Goal: Information Seeking & Learning: Learn about a topic

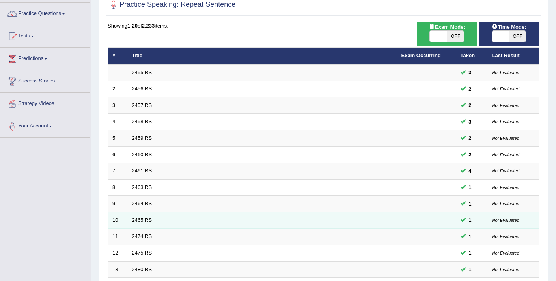
scroll to position [153, 0]
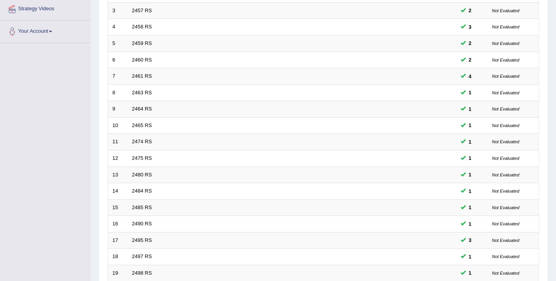
click at [36, 123] on div "Toggle navigation Home Practice Questions Speaking Practice Read Aloud Repeat S…" at bounding box center [278, 106] width 556 height 518
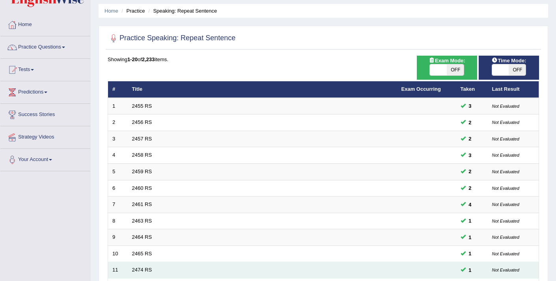
scroll to position [0, 0]
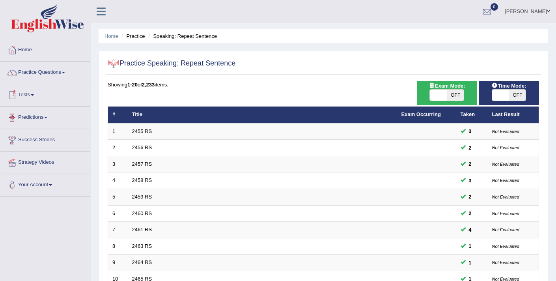
click at [45, 76] on link "Practice Questions" at bounding box center [45, 72] width 90 height 20
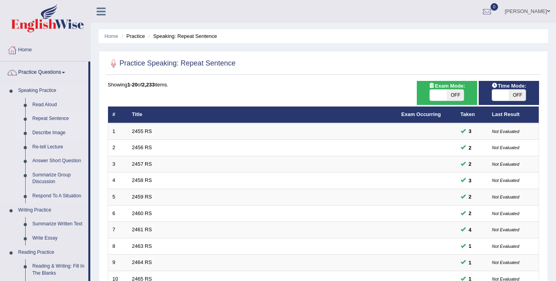
click at [43, 129] on link "Describe Image" at bounding box center [59, 133] width 60 height 14
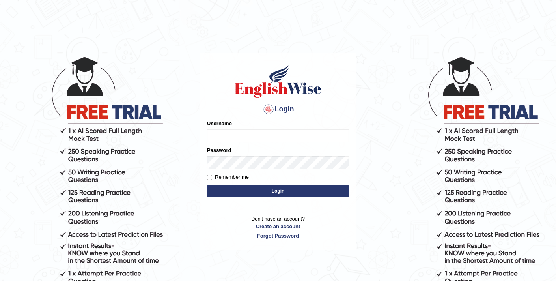
type input "elhamdavoodi"
click at [284, 192] on button "Login" at bounding box center [278, 191] width 142 height 12
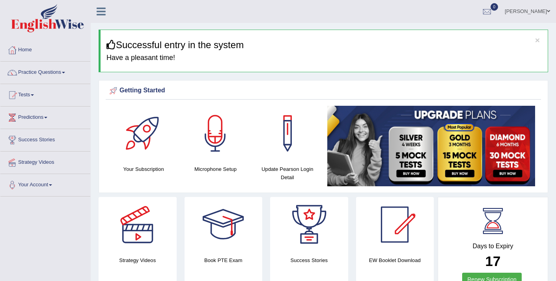
click at [300, 21] on ul "Ellie Toggle navigation Username: Elhamdavoodi Access Type: Online Subscription…" at bounding box center [393, 11] width 326 height 22
click at [375, 13] on ul "Ellie Toggle navigation Username: Elhamdavoodi Access Type: Online Subscription…" at bounding box center [393, 11] width 326 height 22
click at [53, 74] on link "Practice Questions" at bounding box center [45, 72] width 90 height 20
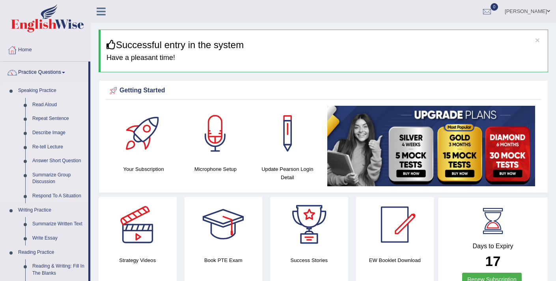
click at [59, 131] on link "Describe Image" at bounding box center [59, 133] width 60 height 14
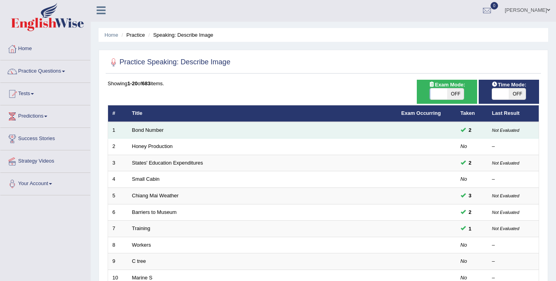
scroll to position [2, 0]
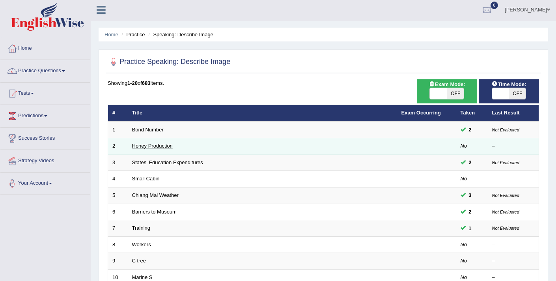
click at [153, 146] on link "Honey Production" at bounding box center [152, 146] width 41 height 6
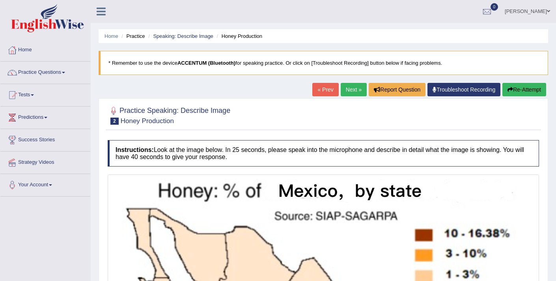
click at [349, 91] on link "Next »" at bounding box center [354, 89] width 26 height 13
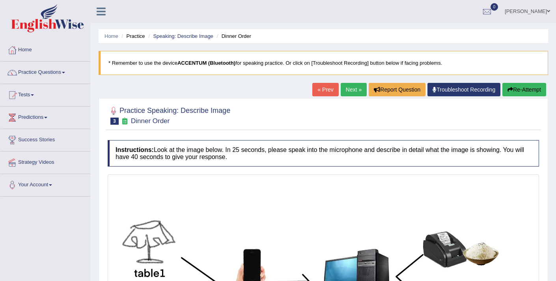
click at [347, 88] on link "Next »" at bounding box center [354, 89] width 26 height 13
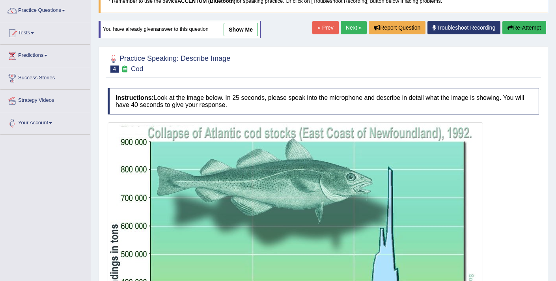
scroll to position [60, 0]
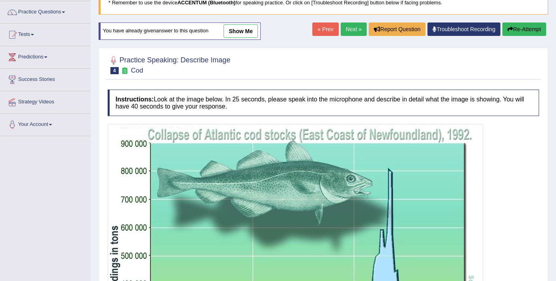
click at [520, 30] on button "Re-Attempt" at bounding box center [524, 28] width 44 height 13
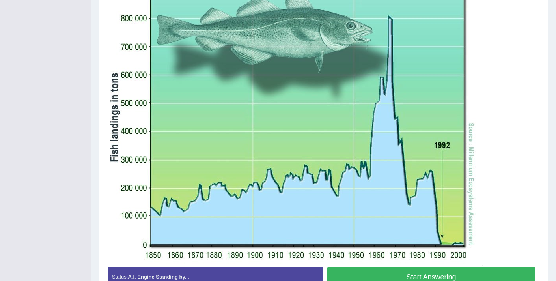
scroll to position [246, 0]
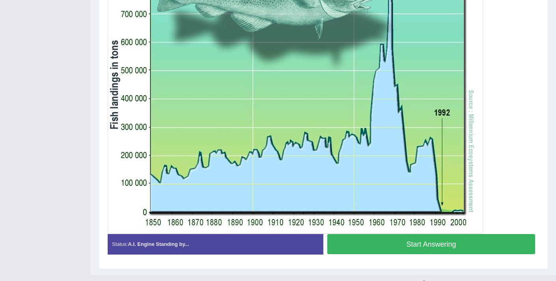
click at [394, 247] on button "Start Answering" at bounding box center [431, 244] width 208 height 20
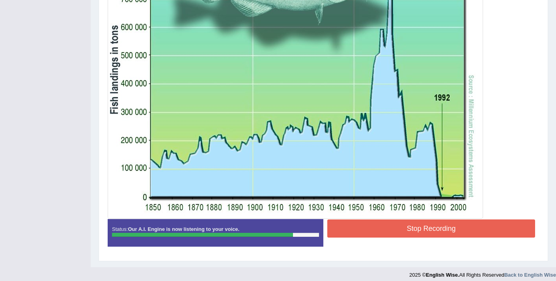
scroll to position [261, 0]
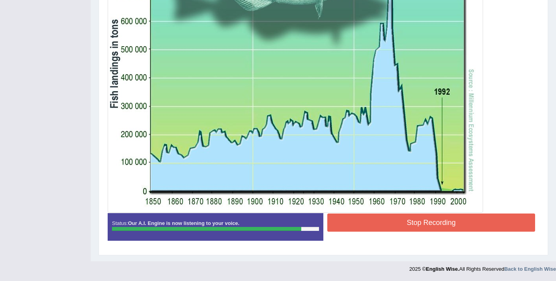
click at [388, 216] on button "Stop Recording" at bounding box center [431, 222] width 208 height 18
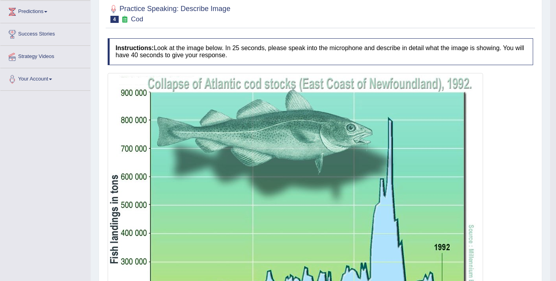
scroll to position [0, 0]
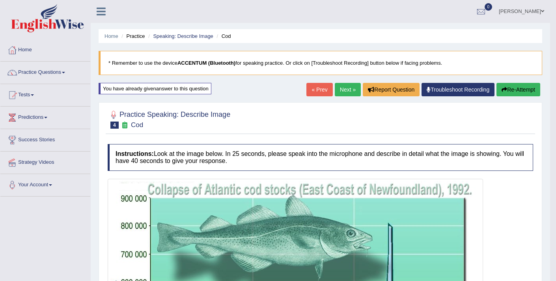
click at [348, 88] on link "Next »" at bounding box center [348, 89] width 26 height 13
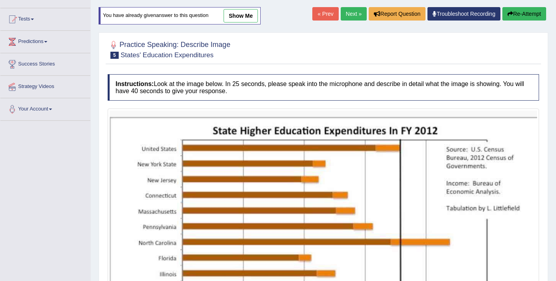
scroll to position [272, 0]
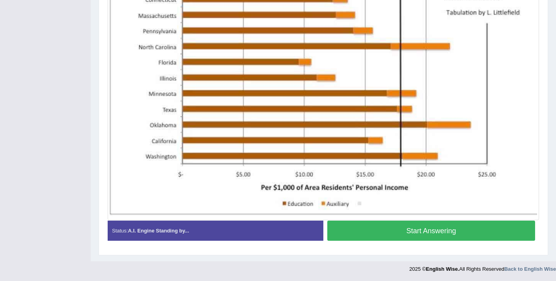
click at [403, 229] on button "Start Answering" at bounding box center [431, 230] width 208 height 20
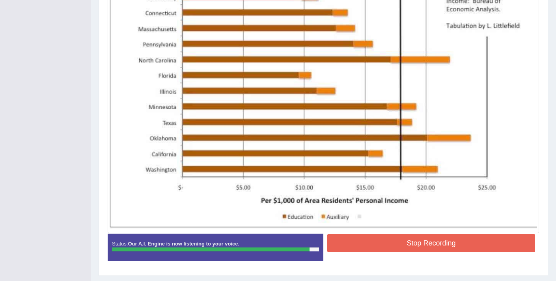
scroll to position [273, 0]
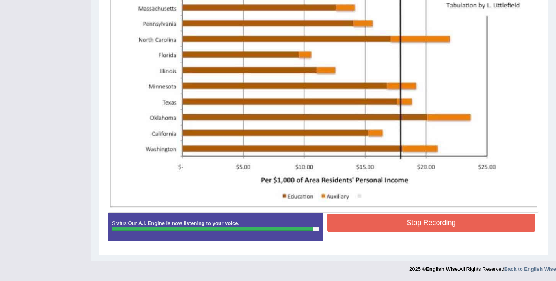
click at [364, 226] on button "Stop Recording" at bounding box center [431, 222] width 208 height 18
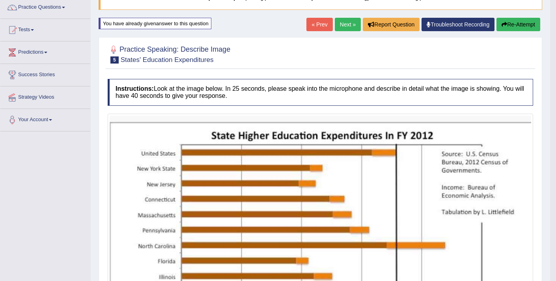
scroll to position [56, 0]
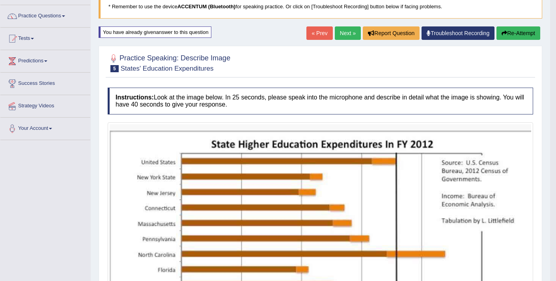
click at [339, 33] on link "Next »" at bounding box center [348, 32] width 26 height 13
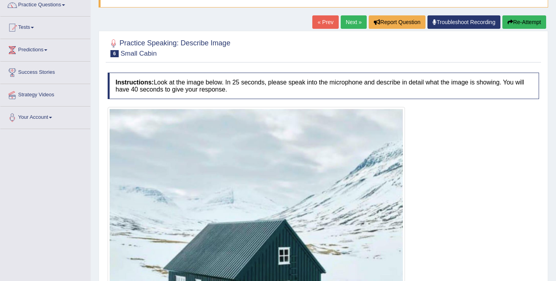
scroll to position [12, 0]
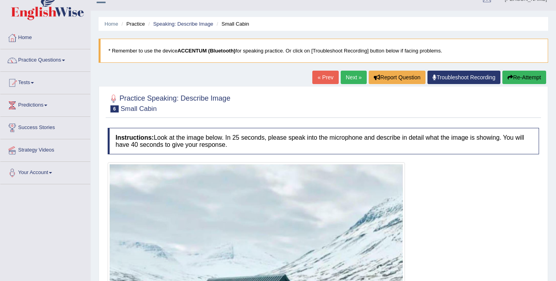
click at [351, 76] on link "Next »" at bounding box center [354, 77] width 26 height 13
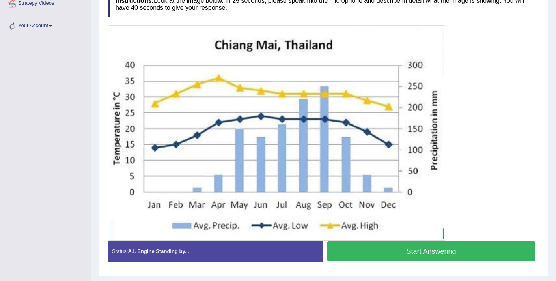
scroll to position [165, 0]
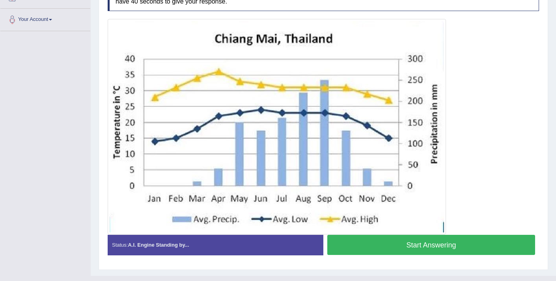
click at [419, 247] on button "Start Answering" at bounding box center [431, 245] width 208 height 20
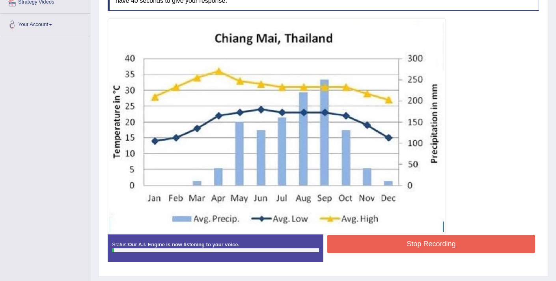
scroll to position [153, 0]
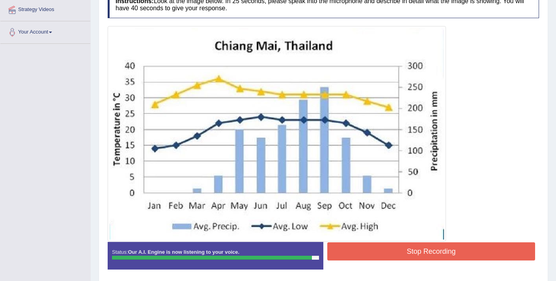
click at [382, 251] on button "Stop Recording" at bounding box center [431, 251] width 208 height 18
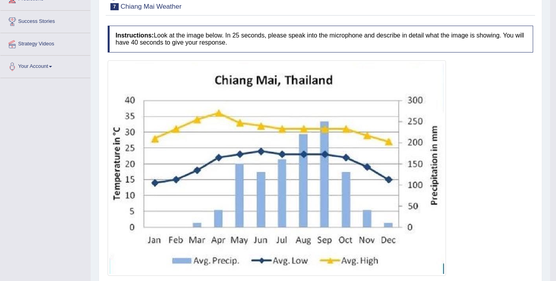
scroll to position [87, 0]
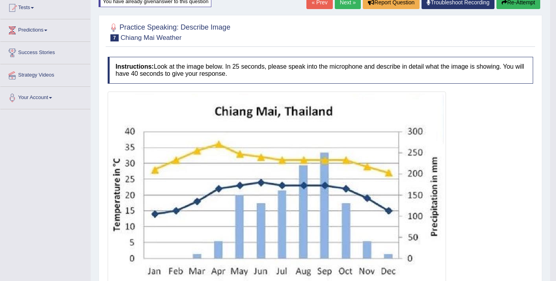
click at [508, 2] on button "Re-Attempt" at bounding box center [518, 2] width 44 height 13
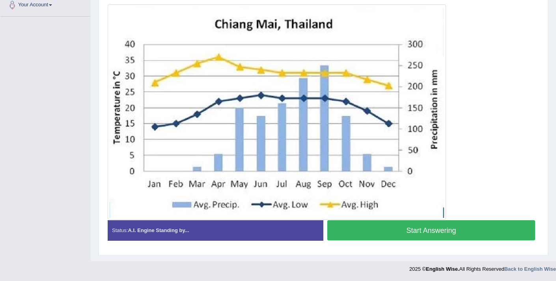
click at [369, 234] on button "Start Answering" at bounding box center [431, 230] width 208 height 20
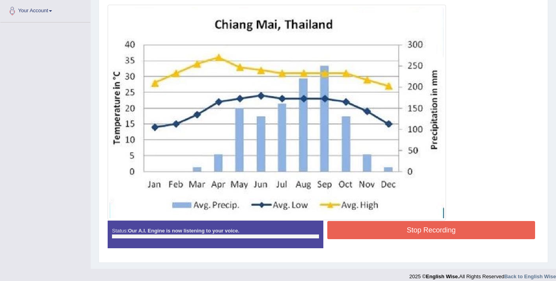
scroll to position [180, 0]
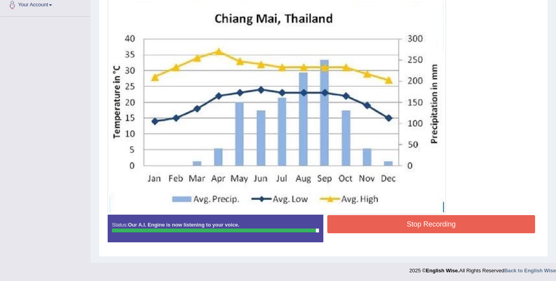
click at [382, 220] on button "Stop Recording" at bounding box center [431, 224] width 208 height 18
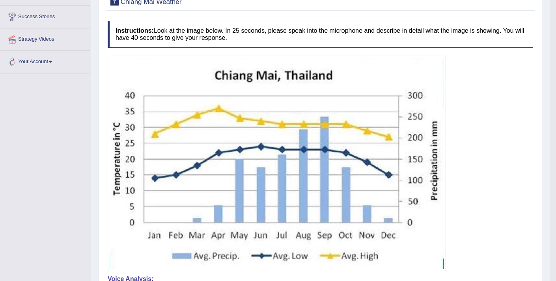
scroll to position [0, 0]
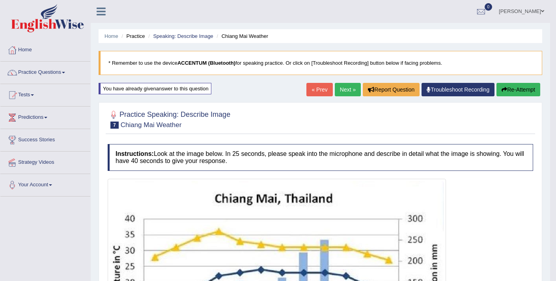
click at [513, 90] on button "Re-Attempt" at bounding box center [518, 89] width 44 height 13
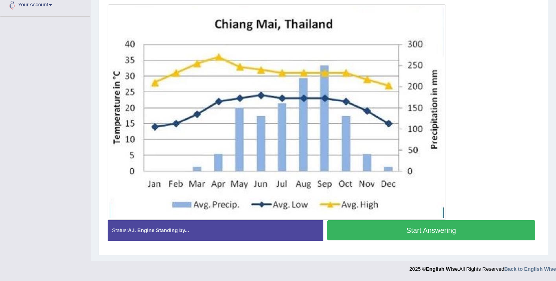
click at [431, 235] on button "Start Answering" at bounding box center [431, 230] width 208 height 20
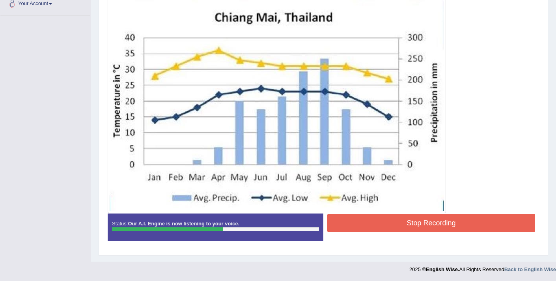
scroll to position [181, 0]
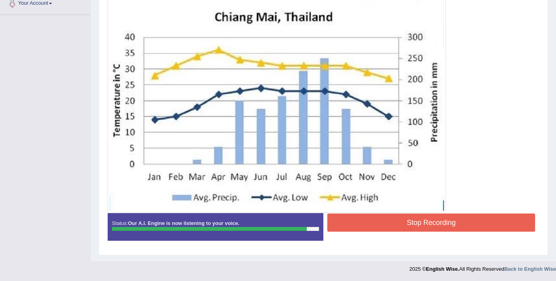
click at [394, 223] on button "Stop Recording" at bounding box center [431, 222] width 208 height 18
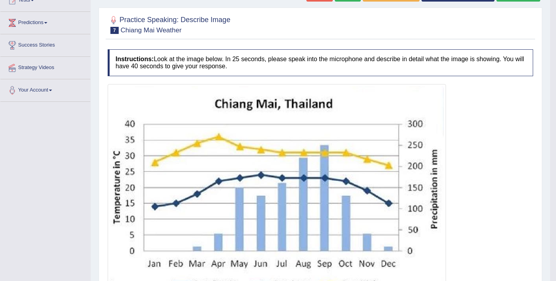
scroll to position [78, 0]
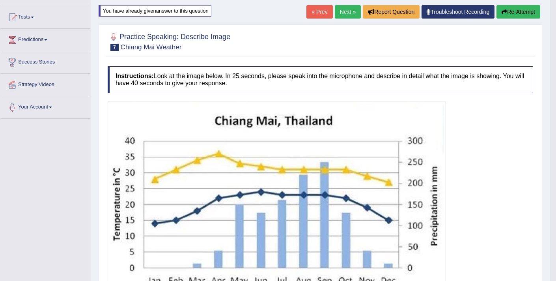
click at [344, 14] on link "Next »" at bounding box center [348, 11] width 26 height 13
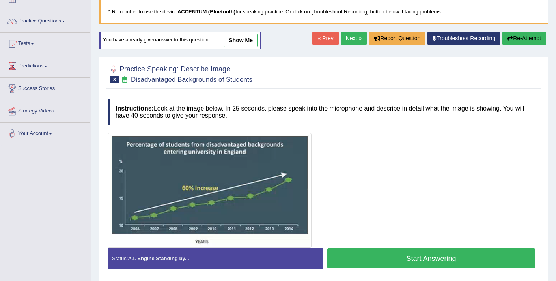
scroll to position [54, 0]
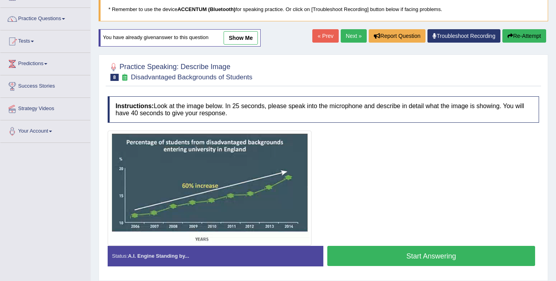
click at [417, 255] on button "Start Answering" at bounding box center [431, 256] width 208 height 20
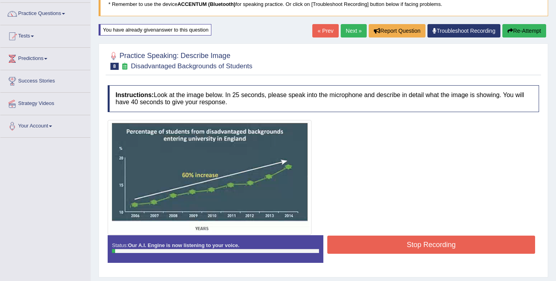
scroll to position [66, 0]
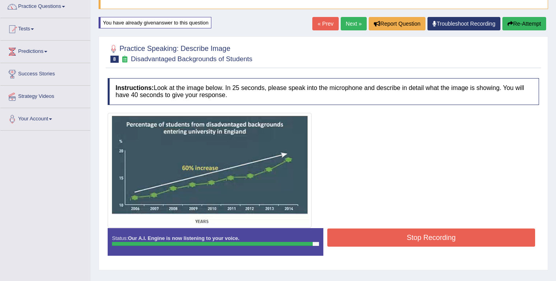
click at [397, 236] on button "Stop Recording" at bounding box center [431, 237] width 208 height 18
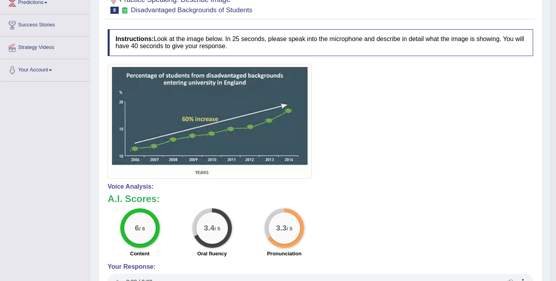
scroll to position [50, 0]
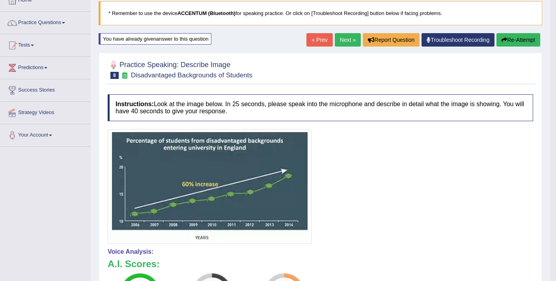
click at [341, 37] on link "Next »" at bounding box center [348, 39] width 26 height 13
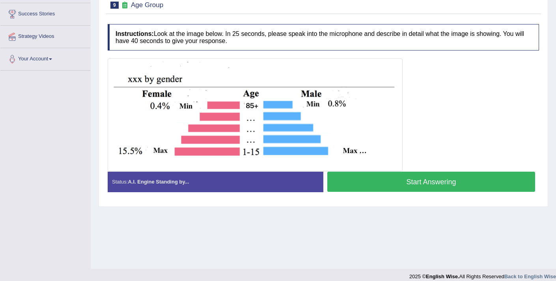
scroll to position [125, 0]
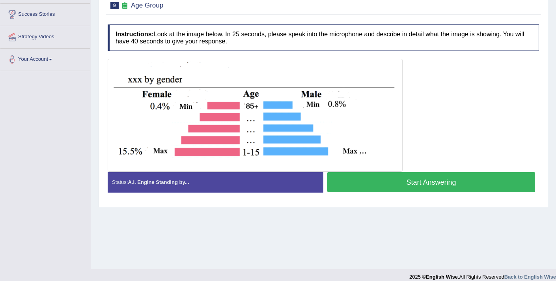
click at [379, 185] on button "Start Answering" at bounding box center [431, 182] width 208 height 20
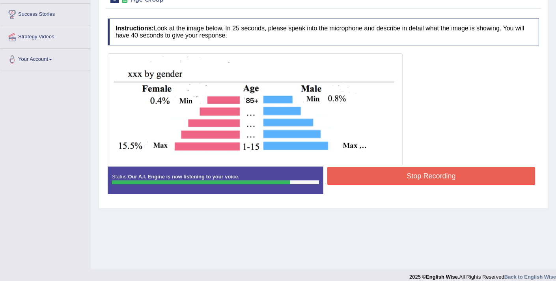
click at [358, 175] on button "Stop Recording" at bounding box center [431, 176] width 208 height 18
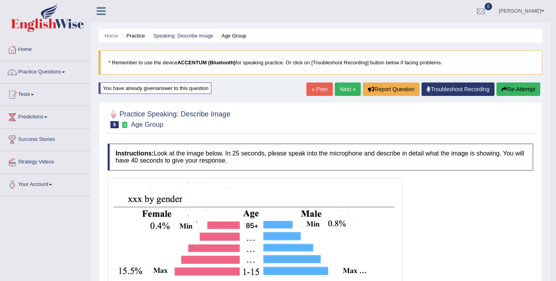
scroll to position [0, 0]
click at [512, 90] on button "Re-Attempt" at bounding box center [518, 89] width 44 height 13
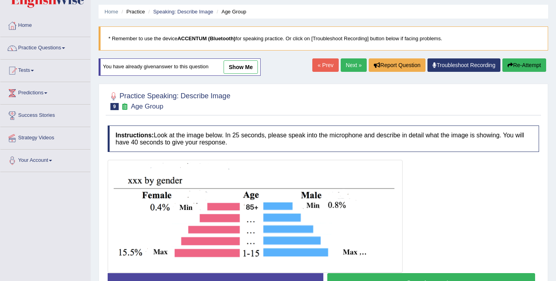
scroll to position [133, 0]
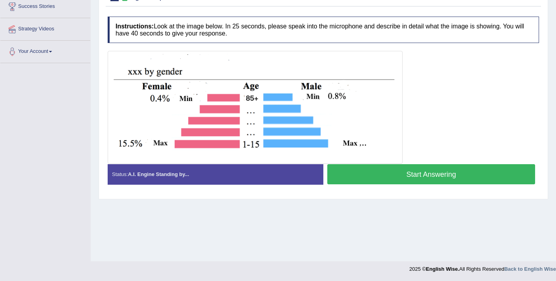
click at [444, 179] on button "Start Answering" at bounding box center [431, 174] width 208 height 20
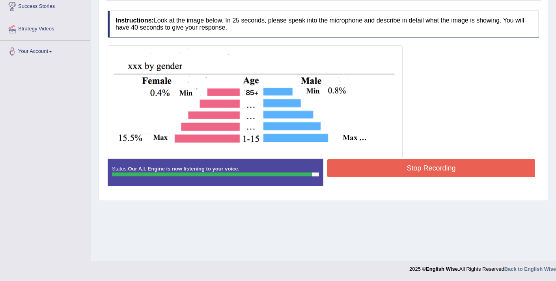
click at [441, 164] on button "Stop Recording" at bounding box center [431, 168] width 208 height 18
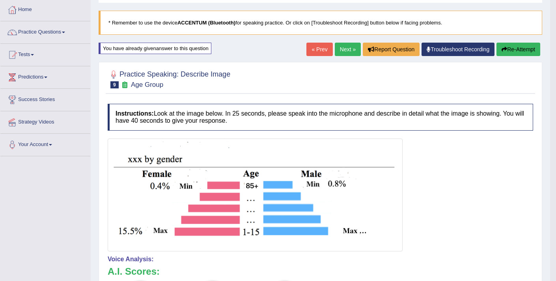
scroll to position [41, 0]
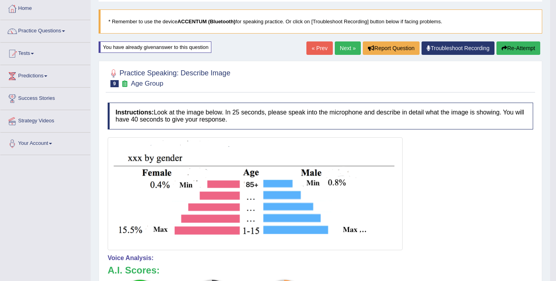
click at [341, 48] on link "Next »" at bounding box center [348, 47] width 26 height 13
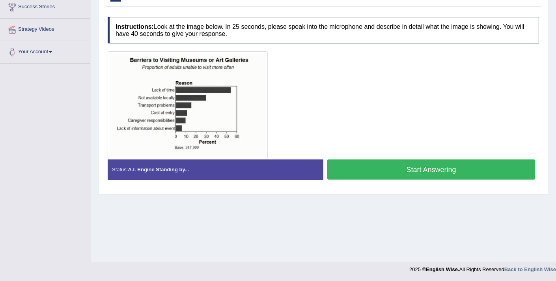
scroll to position [133, 0]
click at [371, 167] on button "Start Answering" at bounding box center [431, 169] width 208 height 20
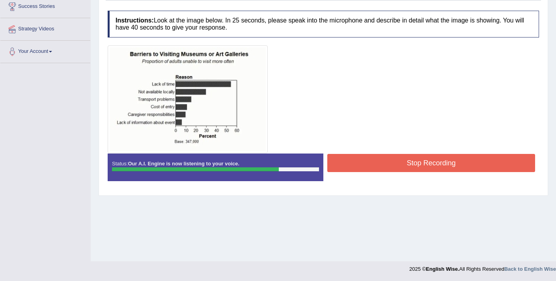
click at [389, 159] on button "Stop Recording" at bounding box center [431, 163] width 208 height 18
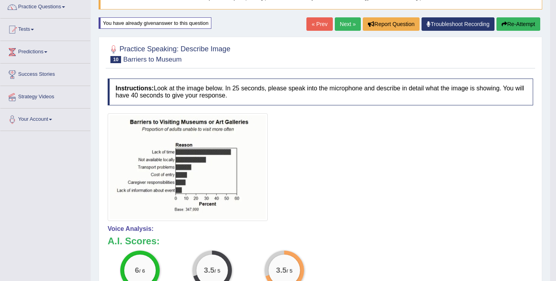
scroll to position [55, 0]
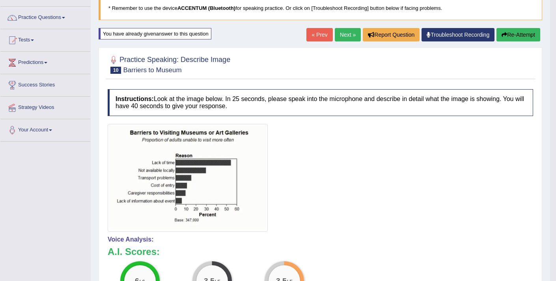
click at [506, 34] on button "Re-Attempt" at bounding box center [518, 34] width 44 height 13
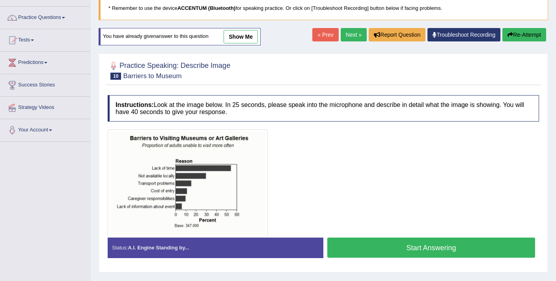
click at [378, 246] on button "Start Answering" at bounding box center [431, 247] width 208 height 20
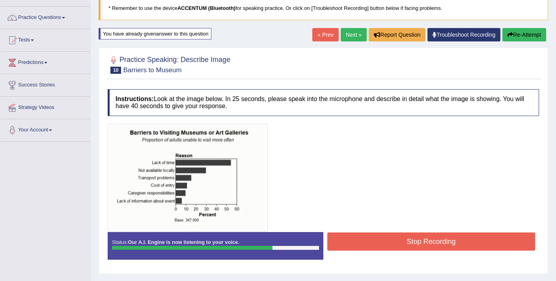
click at [372, 241] on button "Stop Recording" at bounding box center [431, 241] width 208 height 18
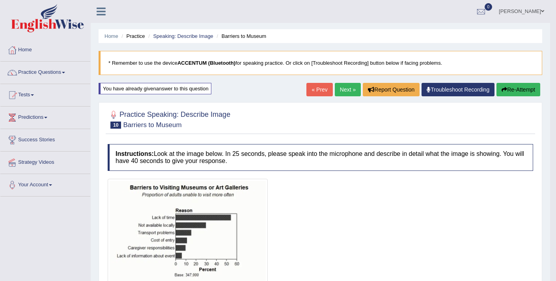
click at [513, 89] on button "Re-Attempt" at bounding box center [518, 89] width 44 height 13
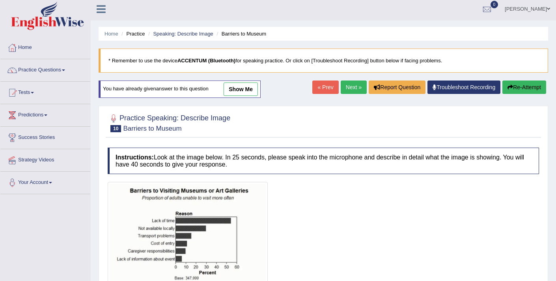
scroll to position [133, 0]
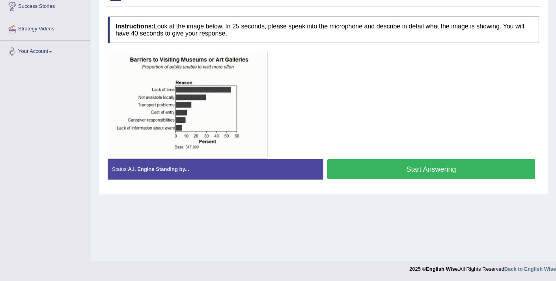
click at [373, 170] on button "Start Answering" at bounding box center [431, 169] width 208 height 20
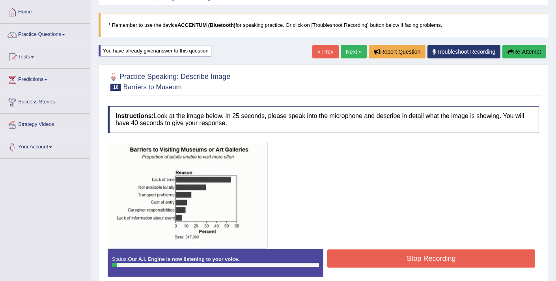
scroll to position [38, 0]
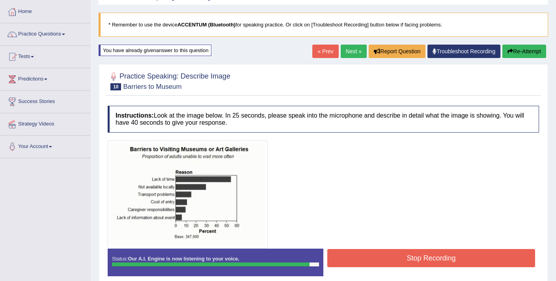
click at [362, 259] on button "Stop Recording" at bounding box center [431, 258] width 208 height 18
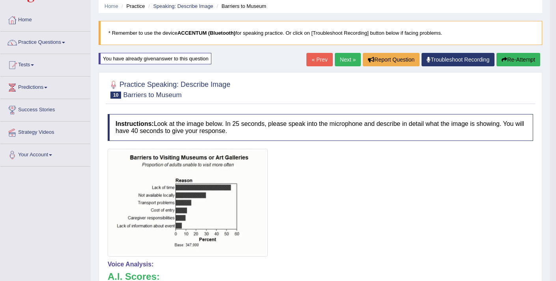
scroll to position [0, 0]
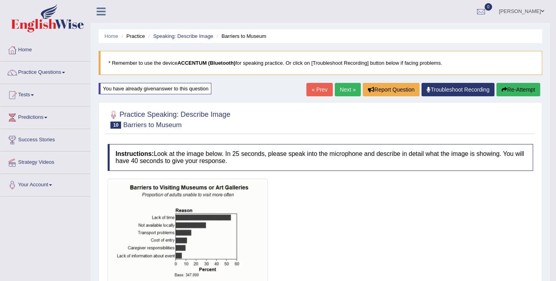
click at [344, 90] on link "Next »" at bounding box center [348, 89] width 26 height 13
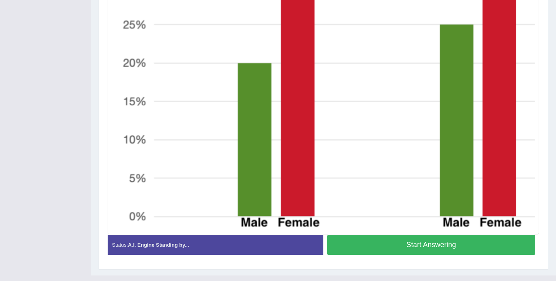
scroll to position [351, 0]
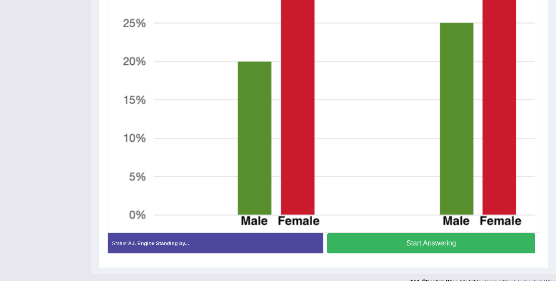
click at [372, 248] on button "Start Answering" at bounding box center [431, 243] width 208 height 20
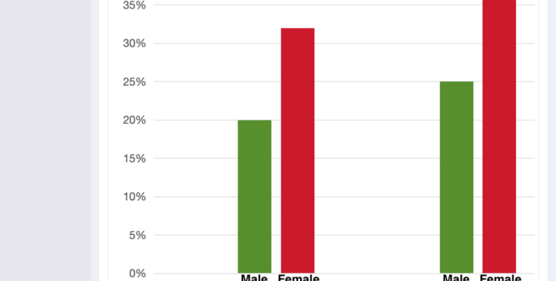
scroll to position [365, 0]
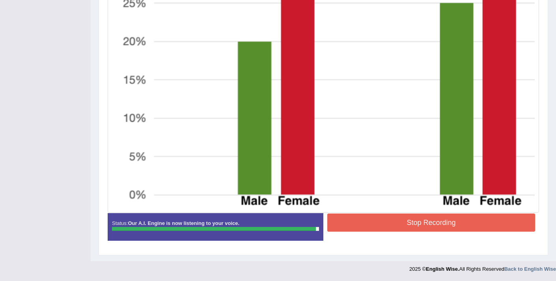
click at [363, 219] on button "Stop Recording" at bounding box center [431, 222] width 208 height 18
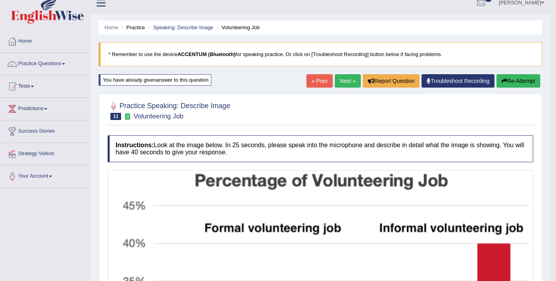
scroll to position [5, 0]
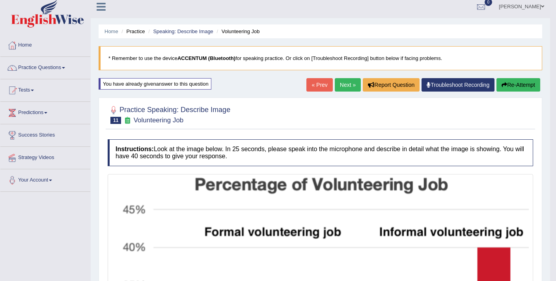
click at [508, 87] on button "Re-Attempt" at bounding box center [518, 84] width 44 height 13
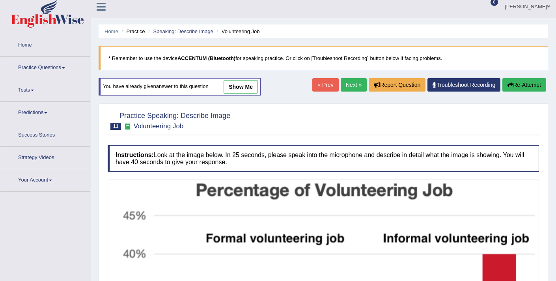
scroll to position [5, 0]
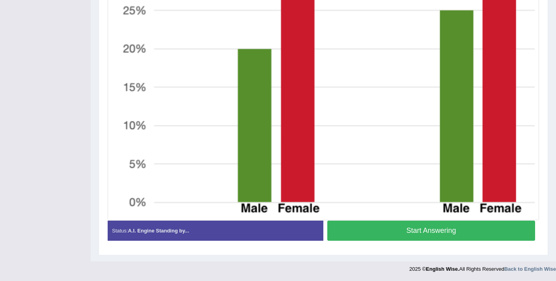
click at [435, 233] on button "Start Answering" at bounding box center [431, 230] width 208 height 20
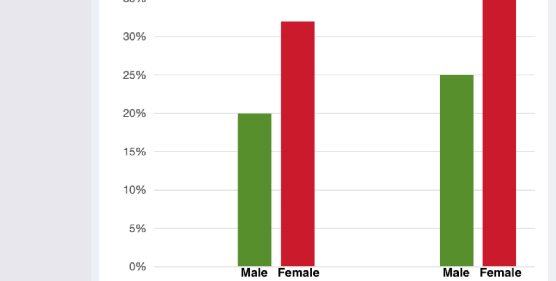
scroll to position [365, 0]
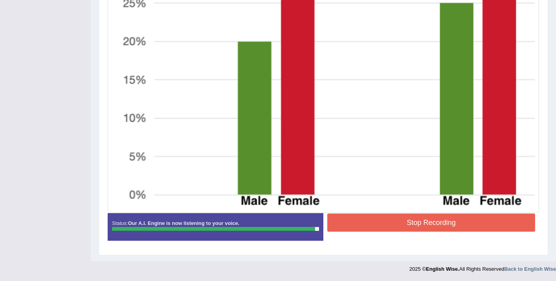
click at [405, 224] on button "Stop Recording" at bounding box center [431, 222] width 208 height 18
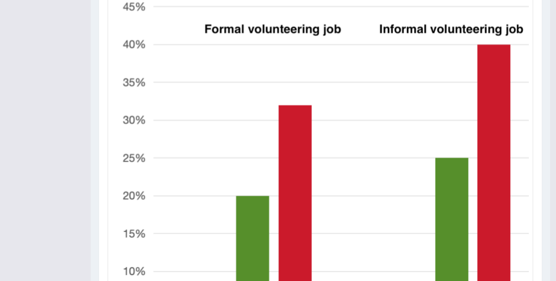
scroll to position [0, 0]
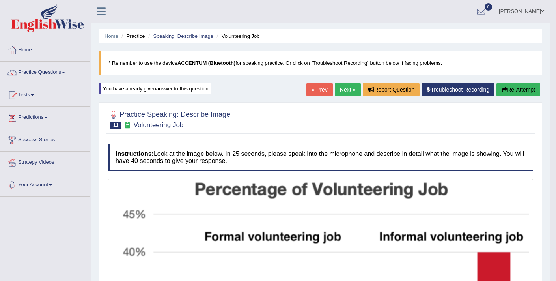
click at [347, 87] on link "Next »" at bounding box center [348, 89] width 26 height 13
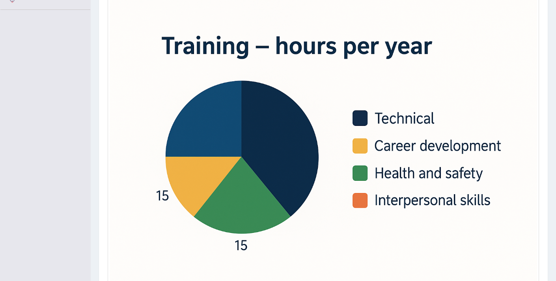
scroll to position [216, 0]
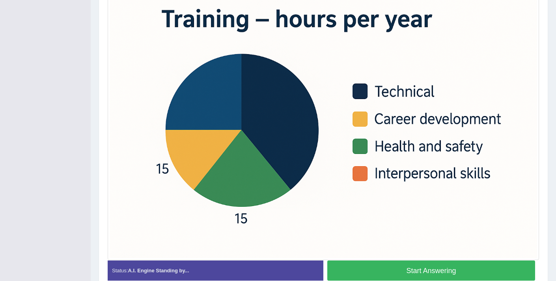
click at [433, 269] on button "Start Answering" at bounding box center [431, 270] width 208 height 20
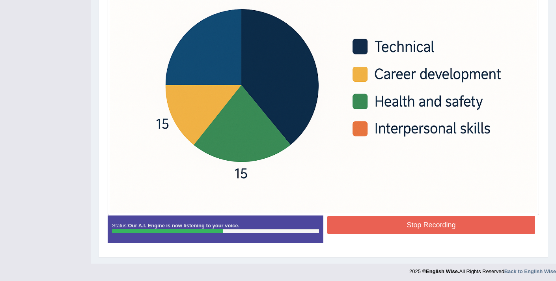
scroll to position [255, 0]
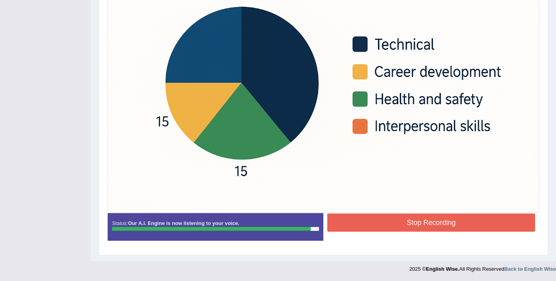
click at [390, 224] on button "Stop Recording" at bounding box center [431, 222] width 208 height 18
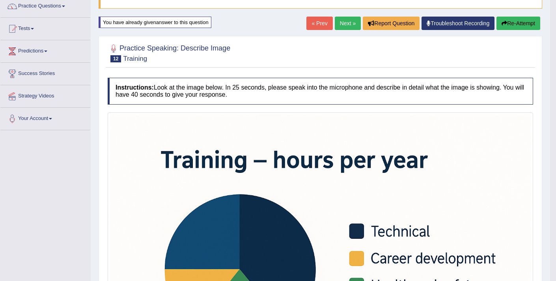
scroll to position [66, 0]
click at [516, 22] on button "Re-Attempt" at bounding box center [518, 23] width 44 height 13
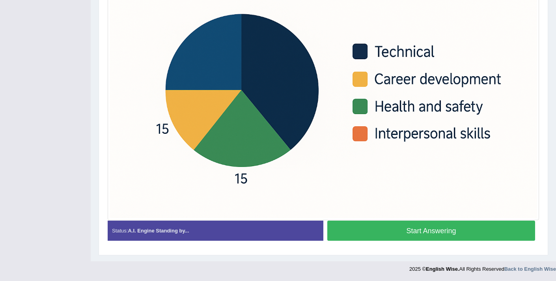
click at [369, 229] on button "Start Answering" at bounding box center [431, 230] width 208 height 20
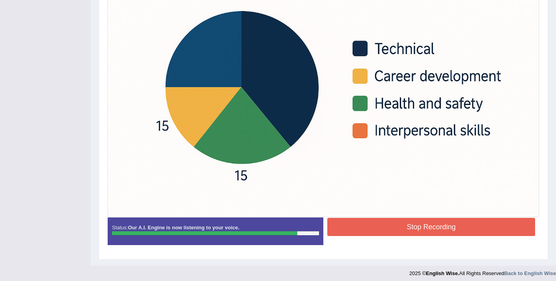
scroll to position [255, 0]
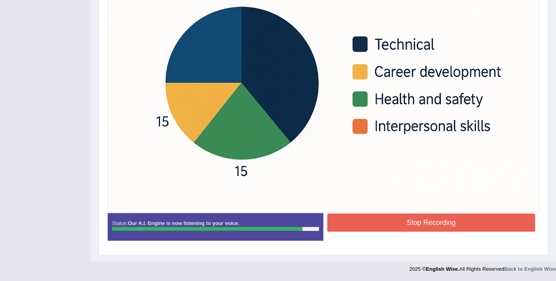
click at [405, 219] on button "Stop Recording" at bounding box center [431, 222] width 208 height 18
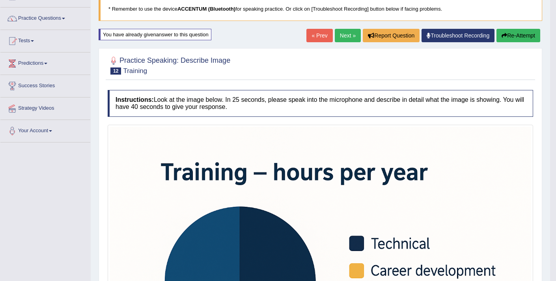
scroll to position [0, 0]
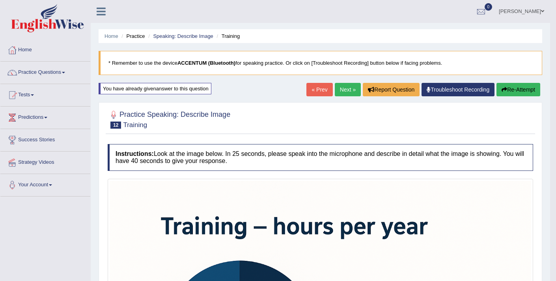
click at [526, 90] on button "Re-Attempt" at bounding box center [518, 89] width 44 height 13
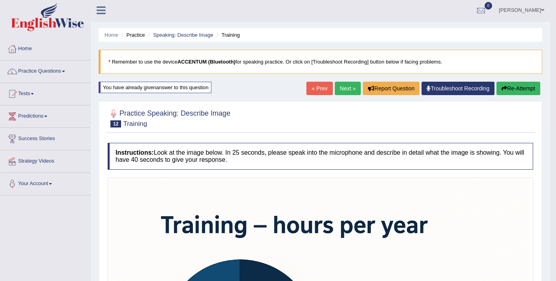
scroll to position [2, 0]
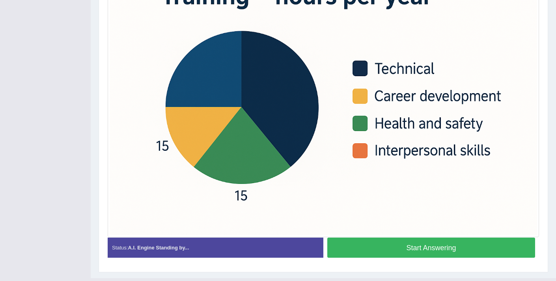
scroll to position [254, 0]
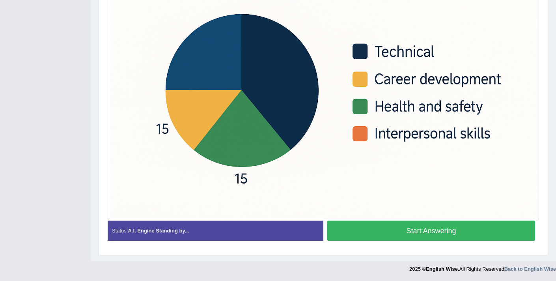
drag, startPoint x: 405, startPoint y: 235, endPoint x: 394, endPoint y: 233, distance: 11.2
click at [405, 235] on button "Start Answering" at bounding box center [431, 230] width 208 height 20
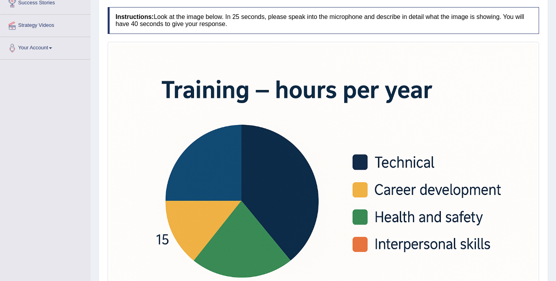
scroll to position [255, 0]
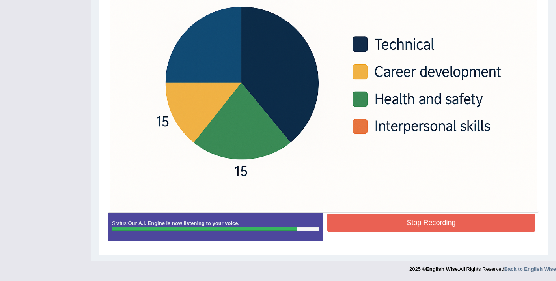
click at [380, 226] on button "Stop Recording" at bounding box center [431, 222] width 208 height 18
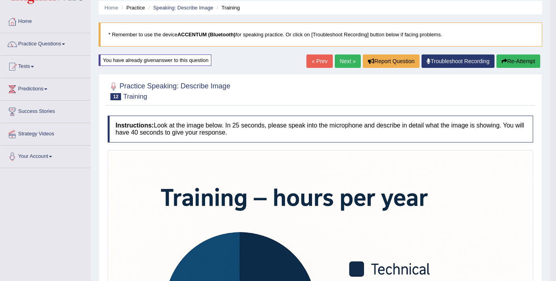
scroll to position [0, 0]
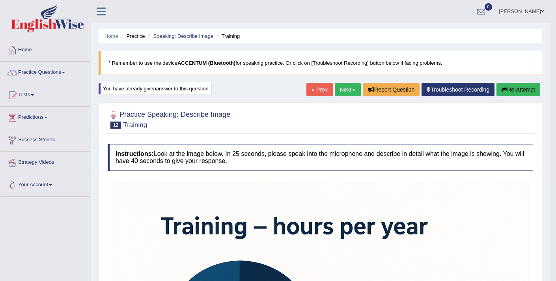
click at [520, 88] on button "Re-Attempt" at bounding box center [518, 89] width 44 height 13
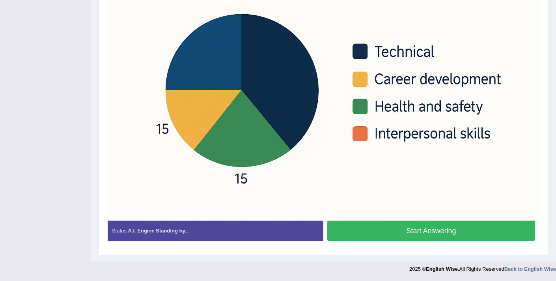
click at [414, 229] on button "Start Answering" at bounding box center [431, 230] width 208 height 20
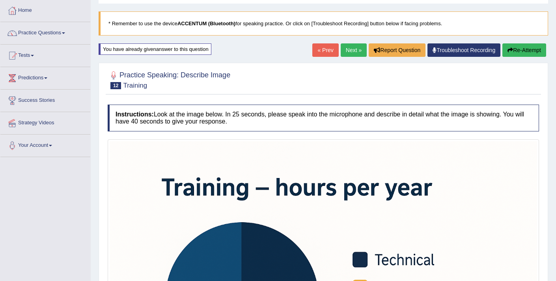
scroll to position [255, 0]
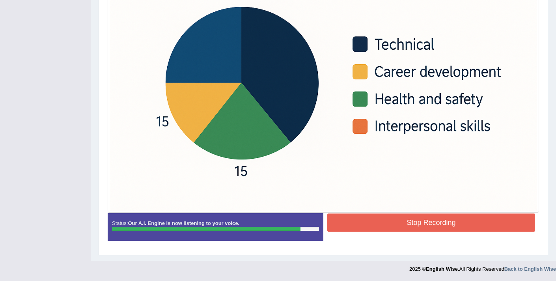
click at [393, 220] on button "Stop Recording" at bounding box center [431, 222] width 208 height 18
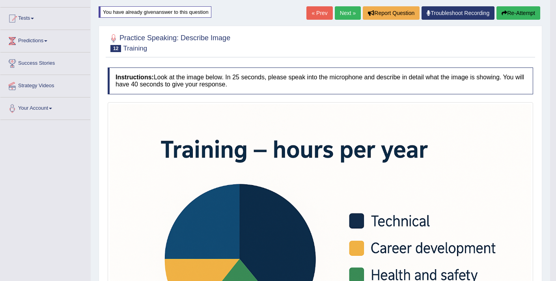
scroll to position [0, 0]
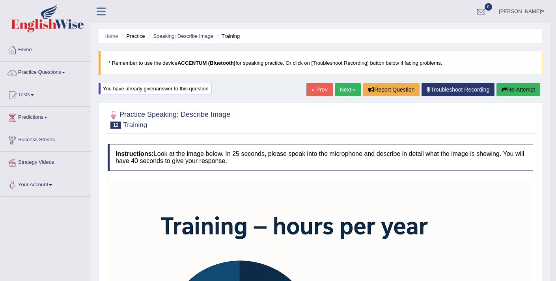
click at [504, 89] on icon "button" at bounding box center [505, 90] width 6 height 6
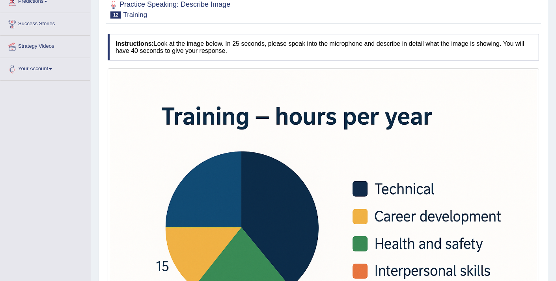
scroll to position [81, 0]
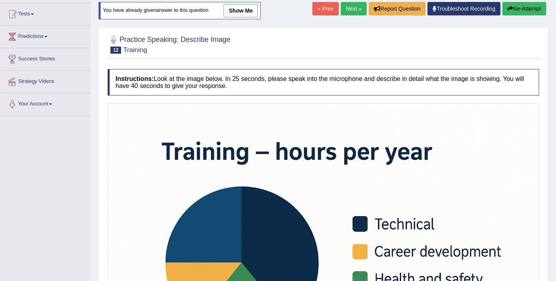
click at [341, 7] on link "Next »" at bounding box center [354, 8] width 26 height 13
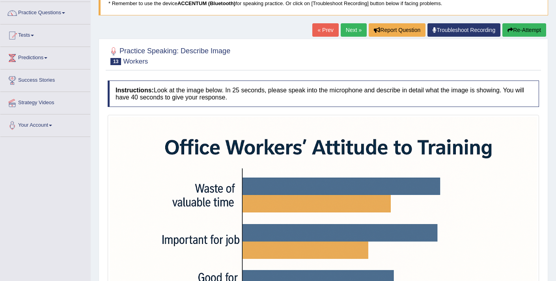
scroll to position [244, 0]
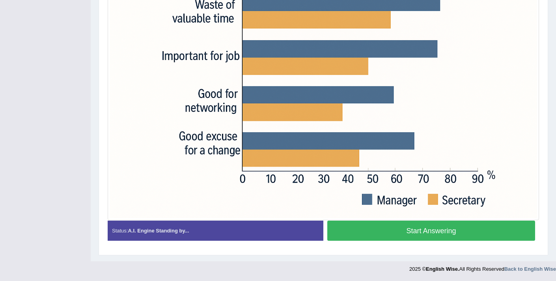
click at [383, 228] on button "Start Answering" at bounding box center [431, 230] width 208 height 20
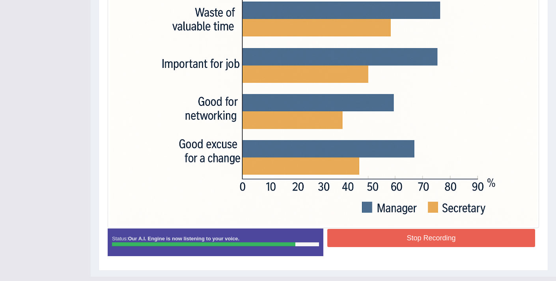
scroll to position [236, 0]
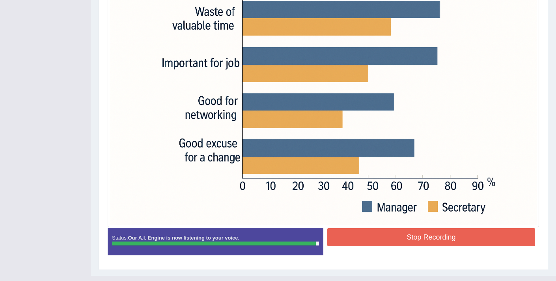
click at [429, 237] on button "Stop Recording" at bounding box center [431, 237] width 208 height 18
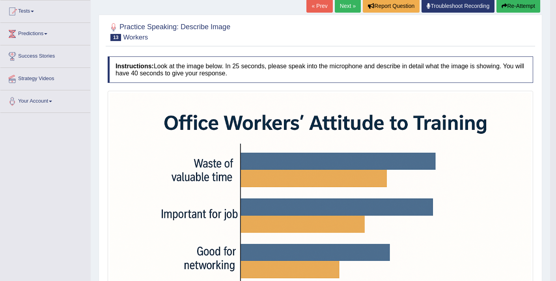
scroll to position [0, 0]
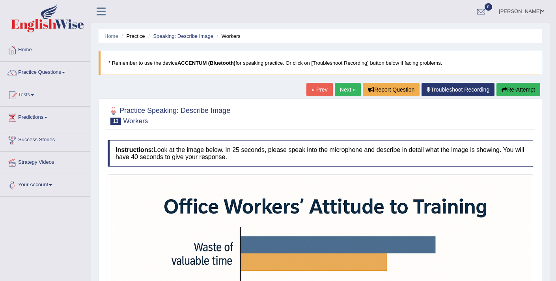
click at [509, 93] on button "Re-Attempt" at bounding box center [518, 89] width 44 height 13
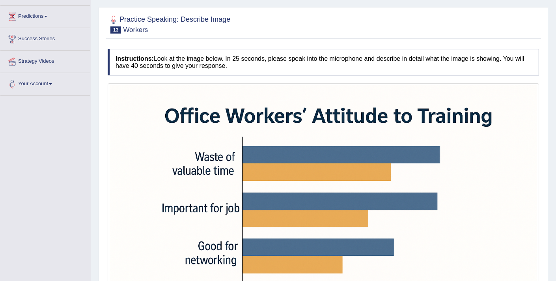
scroll to position [254, 0]
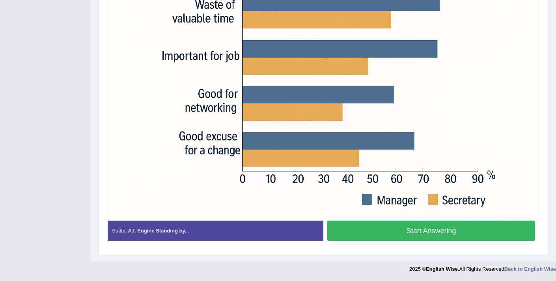
click at [362, 234] on button "Start Answering" at bounding box center [431, 230] width 208 height 20
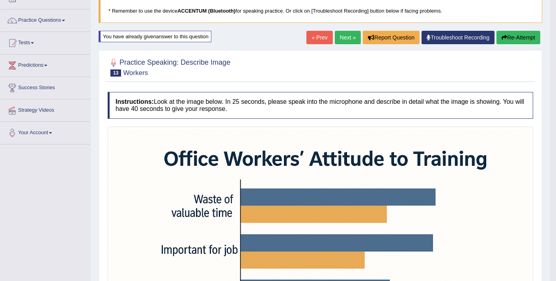
scroll to position [31, 0]
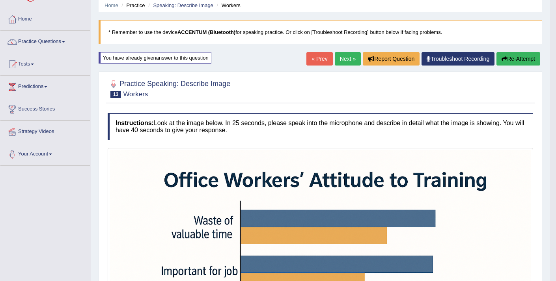
click at [519, 62] on button "Re-Attempt" at bounding box center [518, 58] width 44 height 13
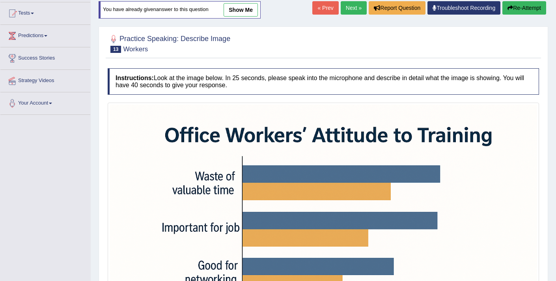
scroll to position [242, 0]
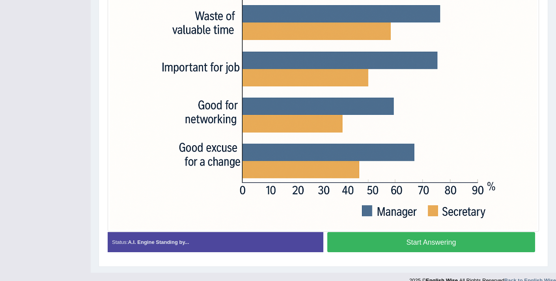
click at [397, 239] on button "Start Answering" at bounding box center [431, 242] width 208 height 20
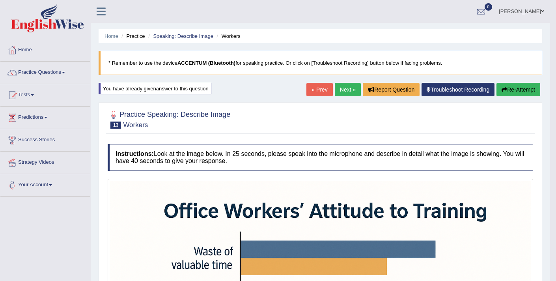
scroll to position [2, 0]
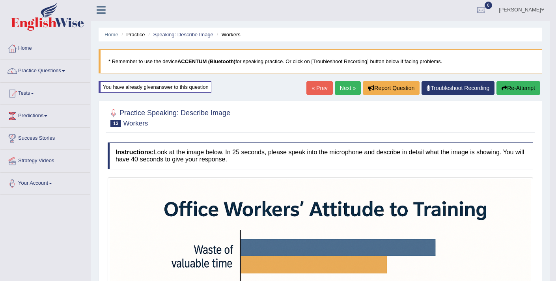
click at [347, 90] on link "Next »" at bounding box center [348, 87] width 26 height 13
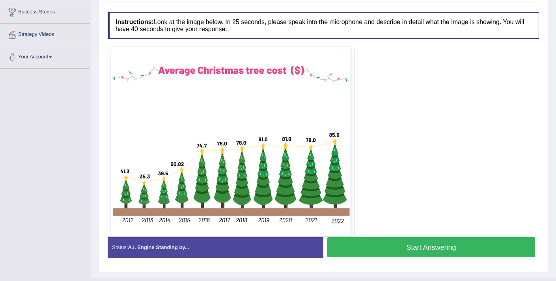
scroll to position [128, 0]
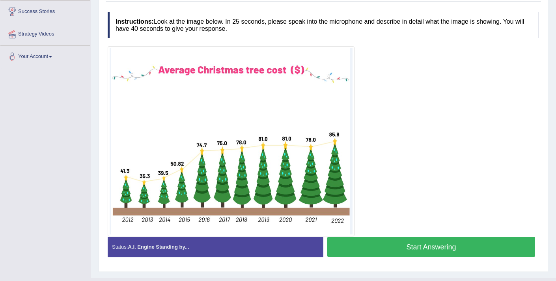
click at [405, 247] on button "Start Answering" at bounding box center [431, 247] width 208 height 20
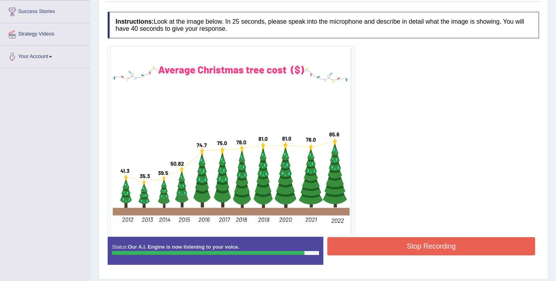
click at [427, 252] on button "Stop Recording" at bounding box center [431, 246] width 208 height 18
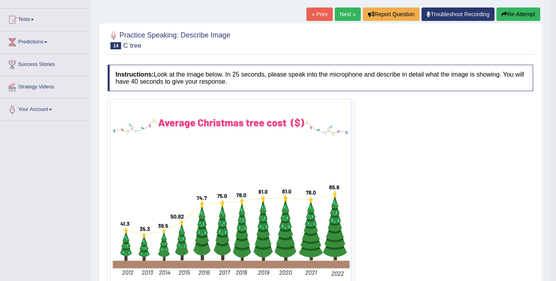
scroll to position [71, 0]
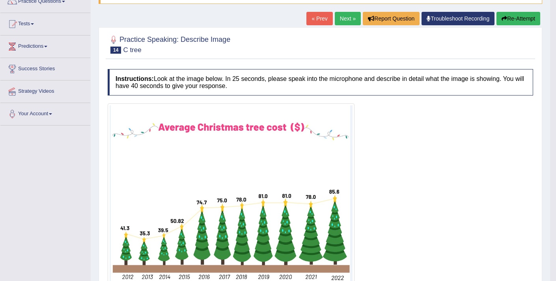
click at [507, 21] on button "Re-Attempt" at bounding box center [518, 18] width 44 height 13
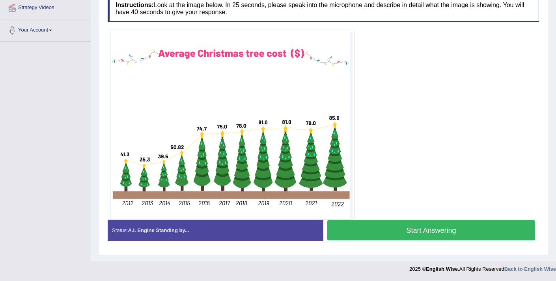
click at [401, 230] on button "Start Answering" at bounding box center [431, 230] width 208 height 20
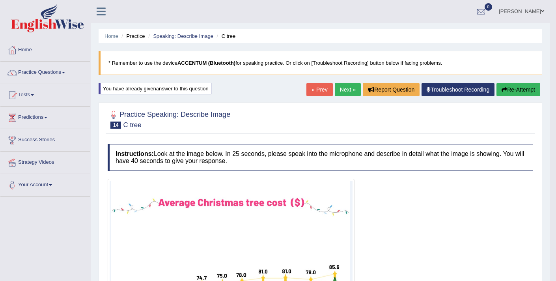
scroll to position [2, 0]
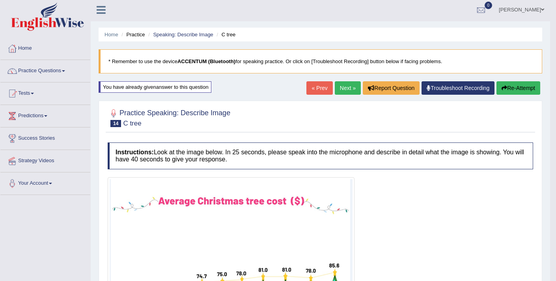
click at [341, 88] on link "Next »" at bounding box center [348, 87] width 26 height 13
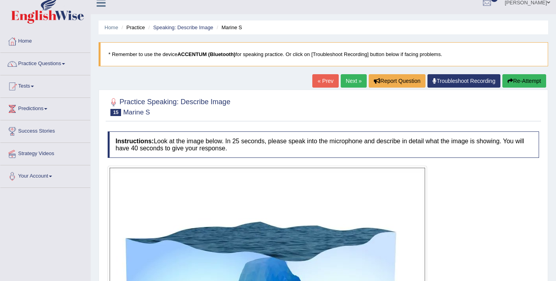
scroll to position [10, 0]
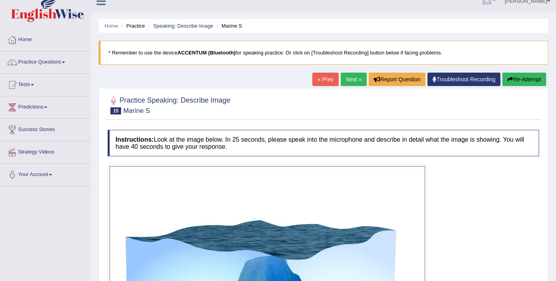
click at [348, 82] on link "Next »" at bounding box center [354, 79] width 26 height 13
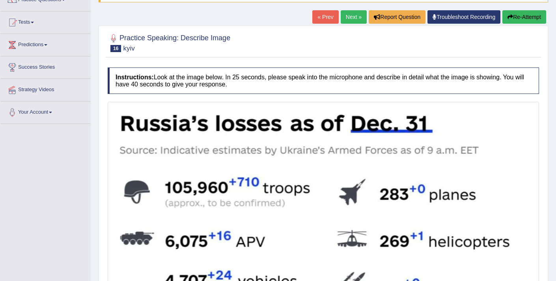
scroll to position [64, 0]
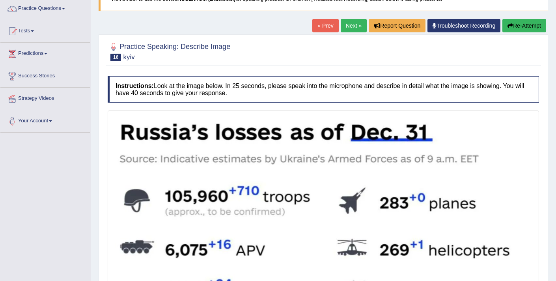
click at [352, 22] on link "Next »" at bounding box center [354, 25] width 26 height 13
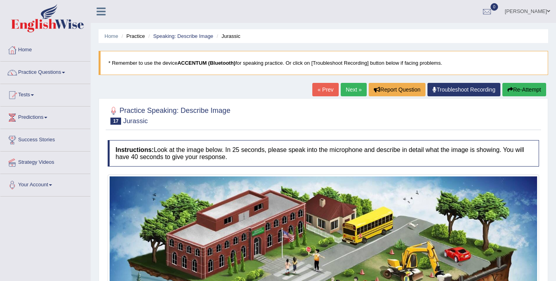
click at [350, 87] on link "Next »" at bounding box center [354, 89] width 26 height 13
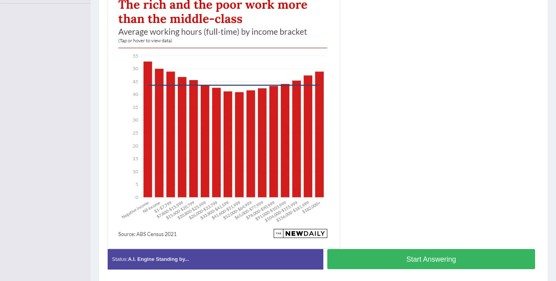
scroll to position [203, 0]
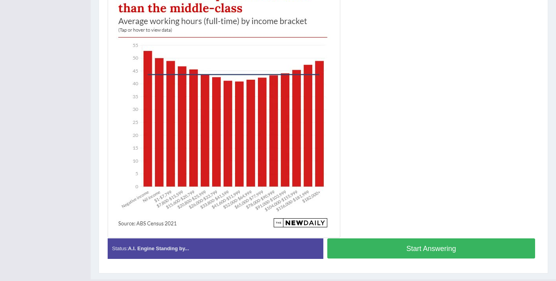
click at [425, 253] on button "Start Answering" at bounding box center [431, 248] width 208 height 20
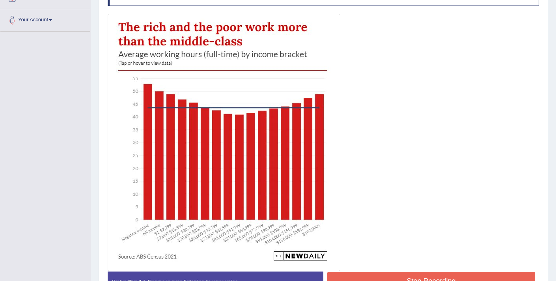
scroll to position [179, 0]
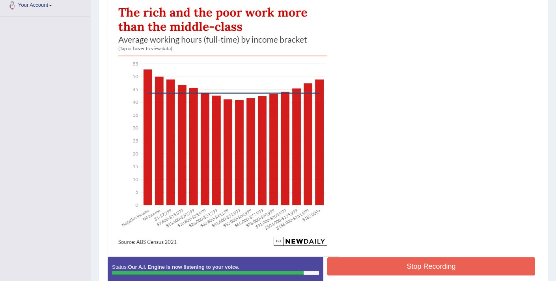
drag, startPoint x: 432, startPoint y: 265, endPoint x: 428, endPoint y: 262, distance: 5.4
click at [432, 264] on button "Stop Recording" at bounding box center [431, 266] width 208 height 18
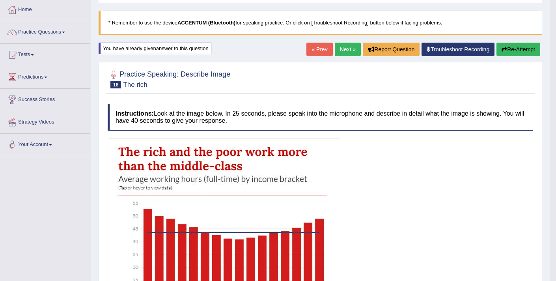
scroll to position [18, 0]
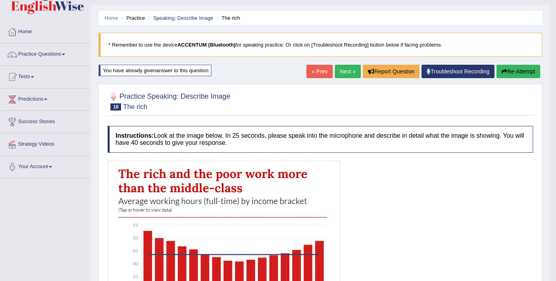
click at [513, 70] on button "Re-Attempt" at bounding box center [518, 71] width 44 height 13
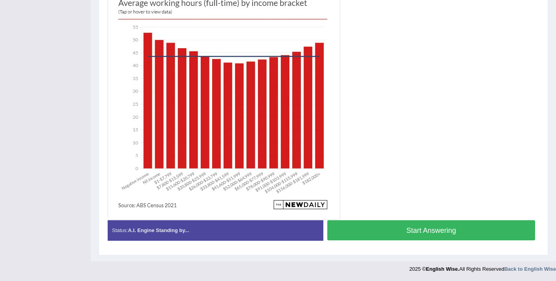
click at [429, 231] on button "Start Answering" at bounding box center [431, 230] width 208 height 20
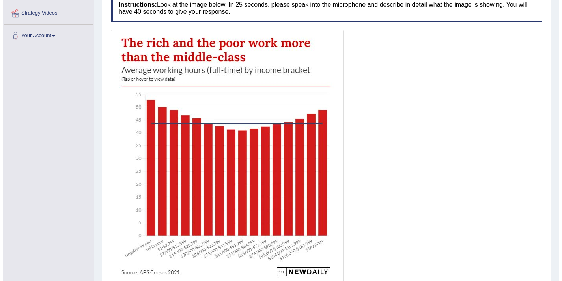
scroll to position [184, 0]
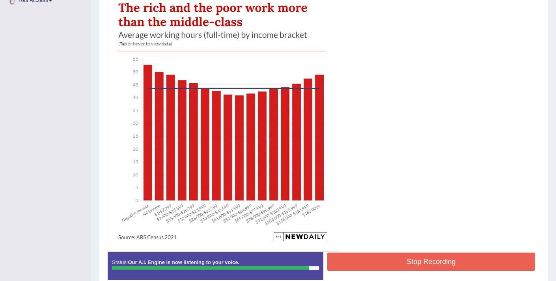
click at [420, 261] on button "Stop Recording" at bounding box center [431, 261] width 208 height 18
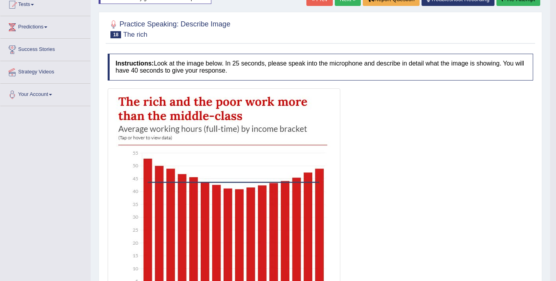
scroll to position [0, 0]
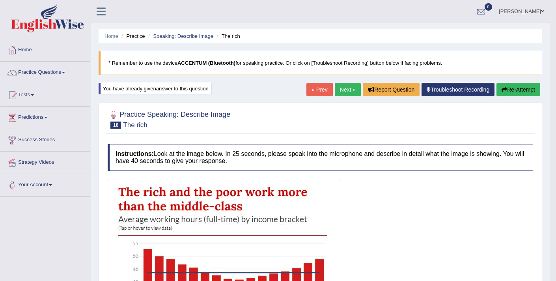
click at [343, 92] on link "Next »" at bounding box center [348, 89] width 26 height 13
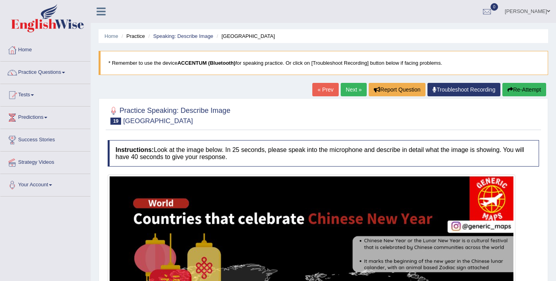
click at [342, 92] on link "Next »" at bounding box center [354, 89] width 26 height 13
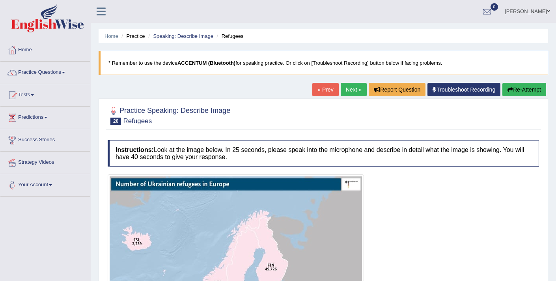
click at [342, 92] on link "Next »" at bounding box center [354, 89] width 26 height 13
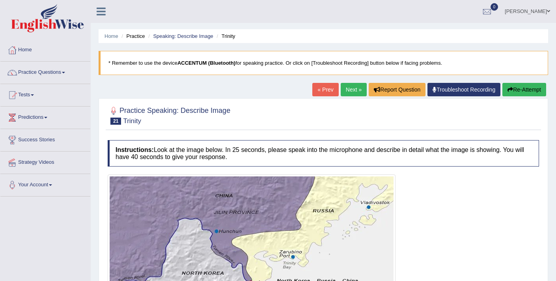
click at [341, 92] on link "Next »" at bounding box center [354, 89] width 26 height 13
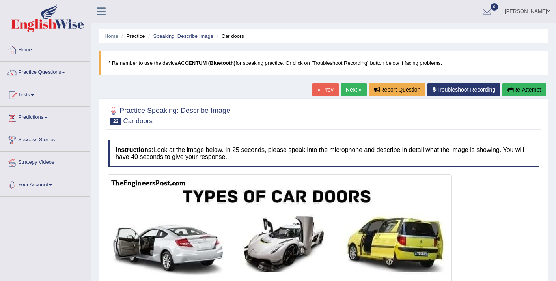
click at [341, 92] on link "Next »" at bounding box center [354, 89] width 26 height 13
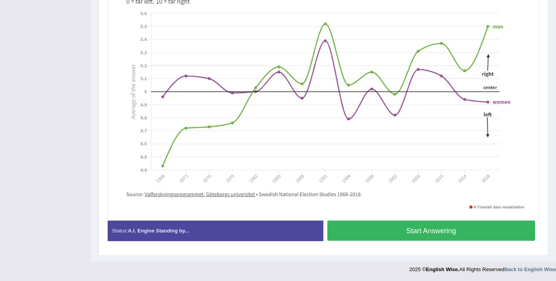
scroll to position [201, 0]
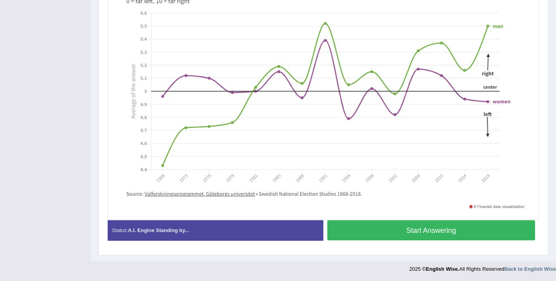
click at [414, 232] on button "Start Answering" at bounding box center [431, 230] width 208 height 20
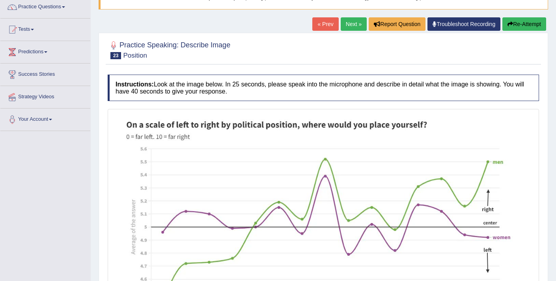
scroll to position [209, 0]
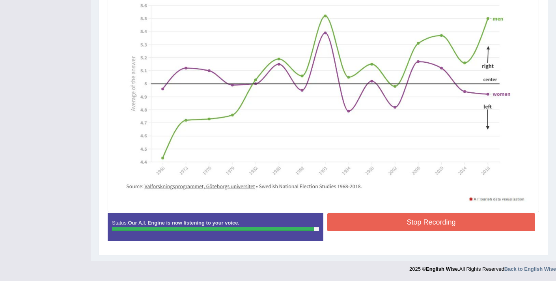
click at [387, 220] on button "Stop Recording" at bounding box center [431, 222] width 208 height 18
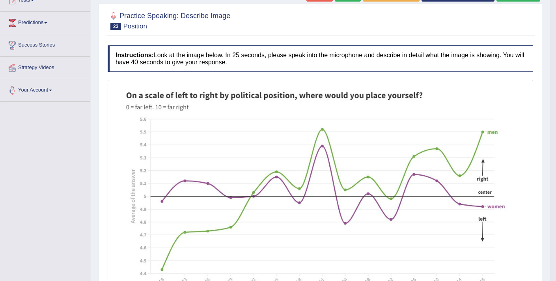
scroll to position [44, 0]
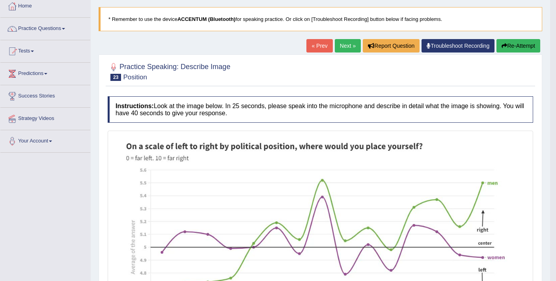
click at [502, 45] on icon "button" at bounding box center [505, 46] width 6 height 6
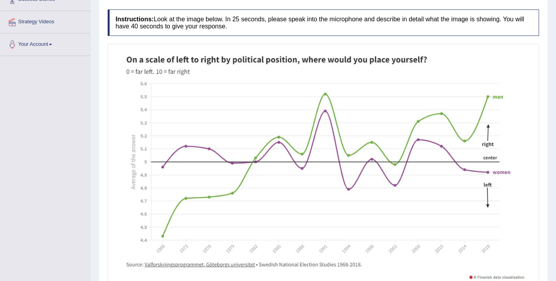
scroll to position [187, 0]
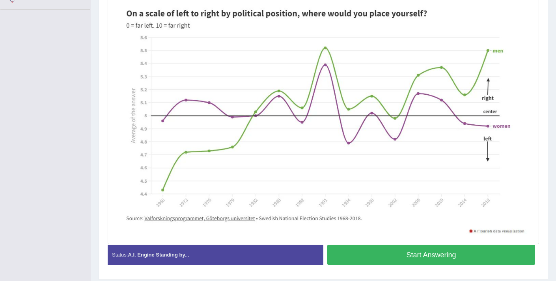
click at [357, 257] on button "Start Answering" at bounding box center [431, 254] width 208 height 20
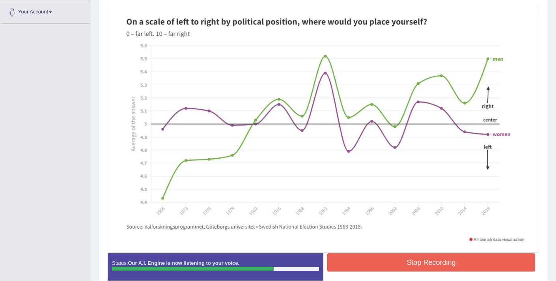
scroll to position [173, 0]
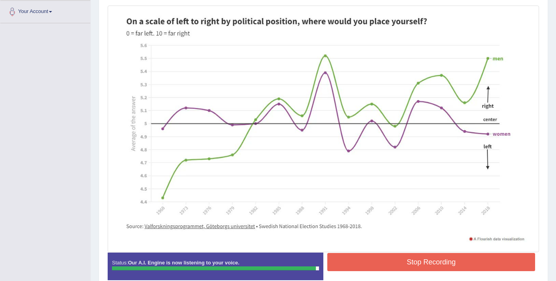
click at [403, 264] on button "Stop Recording" at bounding box center [431, 262] width 208 height 18
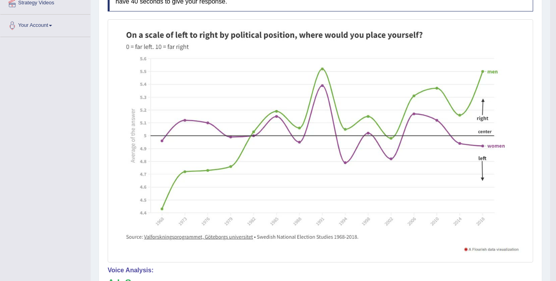
scroll to position [65, 0]
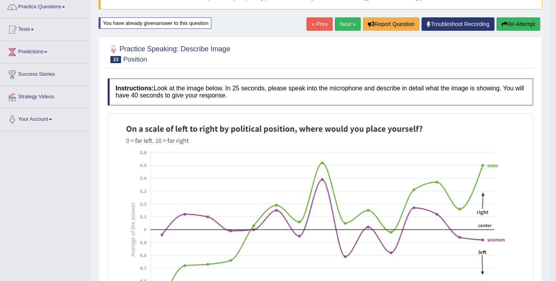
click at [504, 21] on icon "button" at bounding box center [505, 24] width 6 height 6
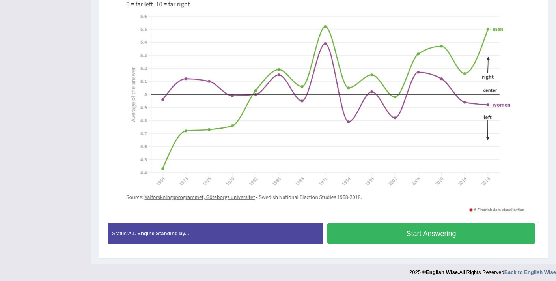
scroll to position [211, 0]
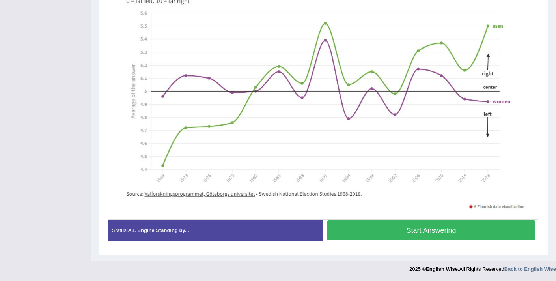
click at [394, 231] on button "Start Answering" at bounding box center [431, 230] width 208 height 20
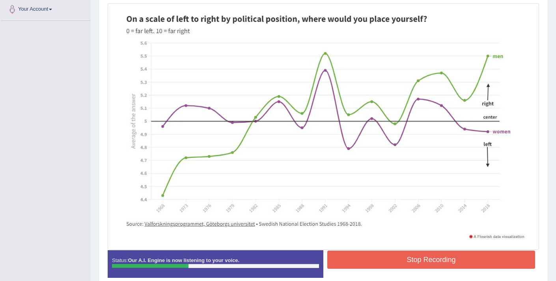
scroll to position [201, 0]
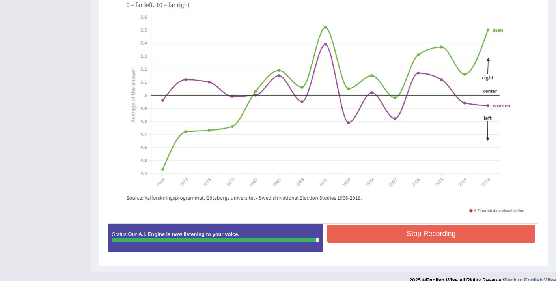
click at [387, 235] on button "Stop Recording" at bounding box center [431, 233] width 208 height 18
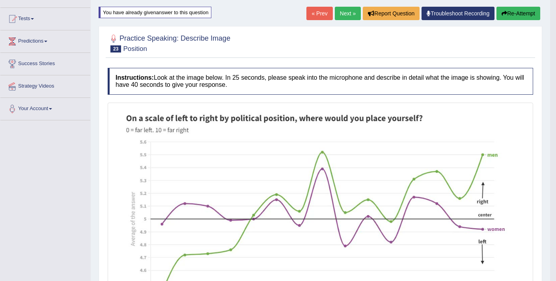
scroll to position [77, 0]
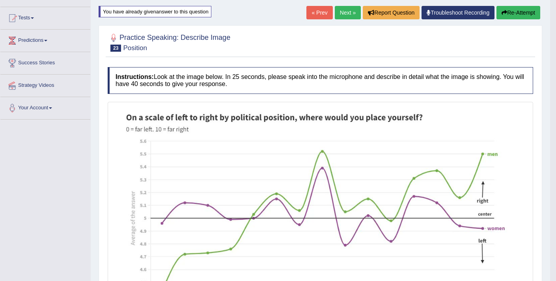
click at [519, 11] on button "Re-Attempt" at bounding box center [518, 12] width 44 height 13
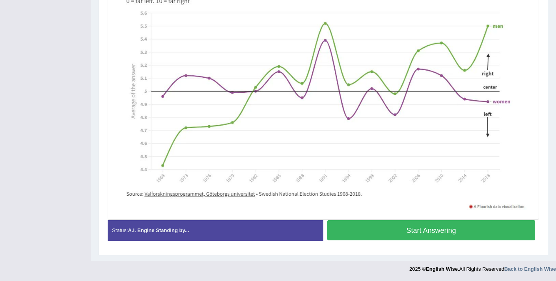
click at [365, 232] on button "Start Answering" at bounding box center [431, 230] width 208 height 20
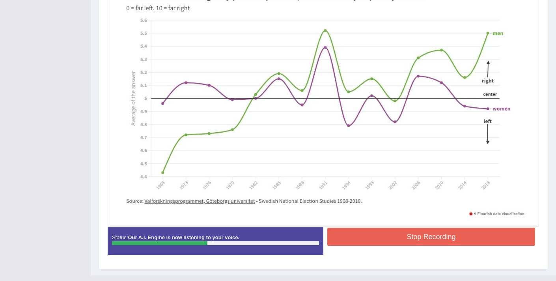
scroll to position [198, 0]
click at [388, 237] on button "Stop Recording" at bounding box center [431, 237] width 208 height 18
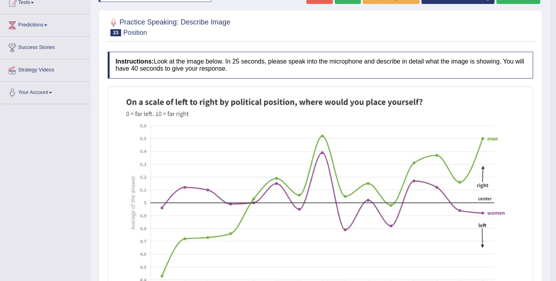
scroll to position [0, 0]
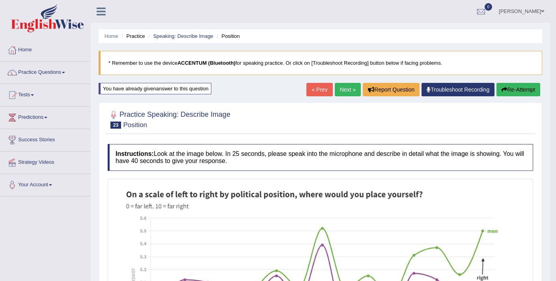
click at [344, 90] on link "Next »" at bounding box center [348, 89] width 26 height 13
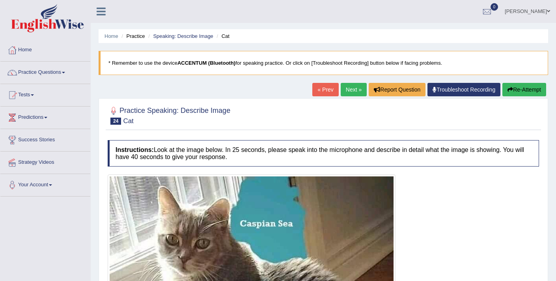
click at [344, 87] on link "Next »" at bounding box center [354, 89] width 26 height 13
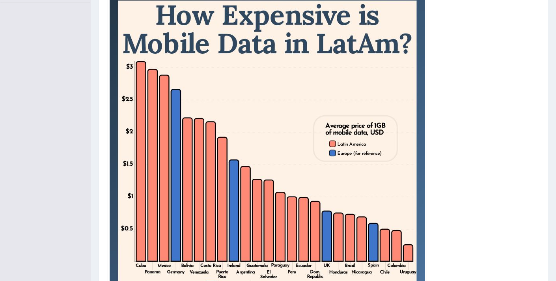
scroll to position [255, 0]
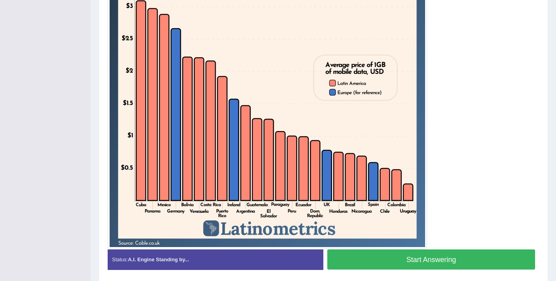
click at [441, 261] on button "Start Answering" at bounding box center [431, 259] width 208 height 20
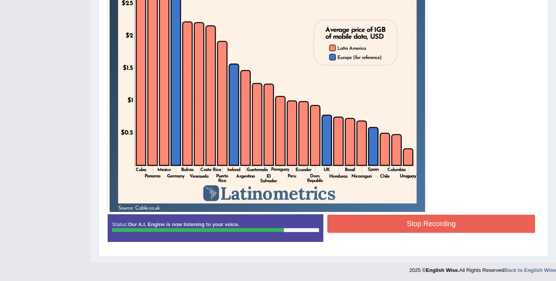
scroll to position [285, 0]
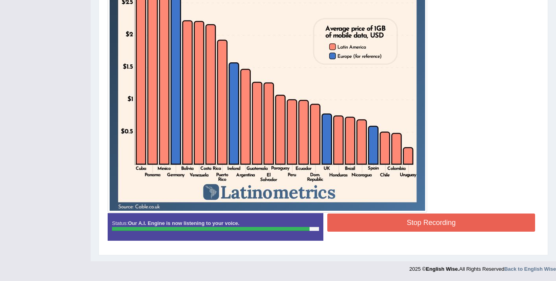
click at [459, 225] on button "Stop Recording" at bounding box center [431, 222] width 208 height 18
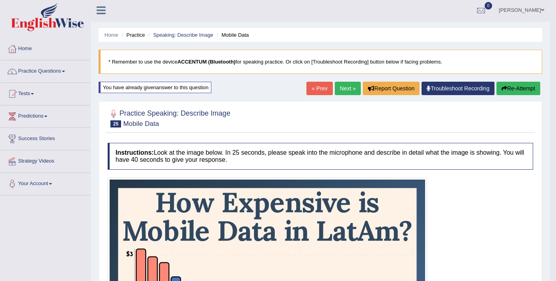
scroll to position [2, 0]
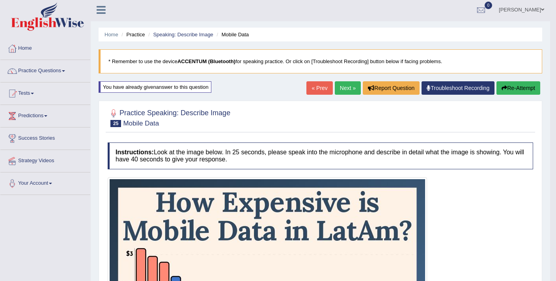
click at [345, 90] on link "Next »" at bounding box center [348, 87] width 26 height 13
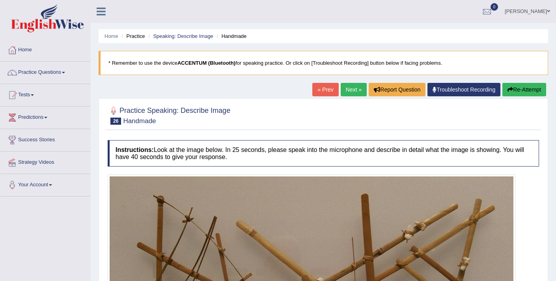
click at [345, 90] on link "Next »" at bounding box center [354, 89] width 26 height 13
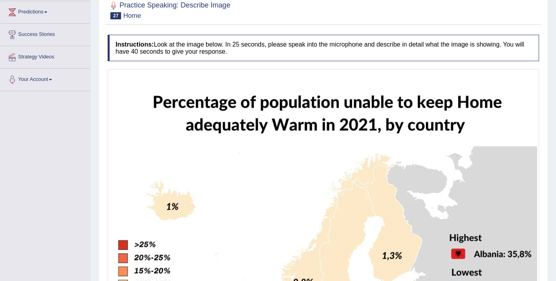
scroll to position [83, 0]
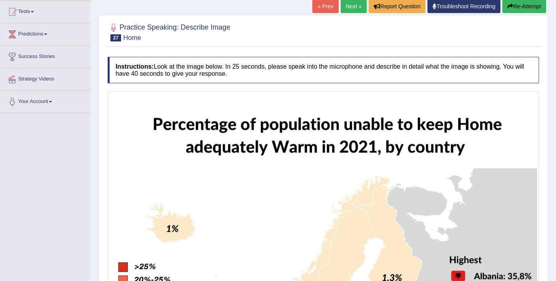
click at [351, 6] on link "Next »" at bounding box center [354, 6] width 26 height 13
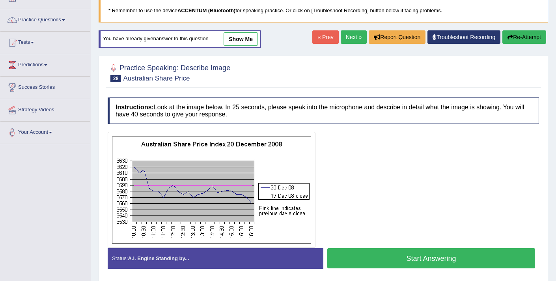
scroll to position [55, 0]
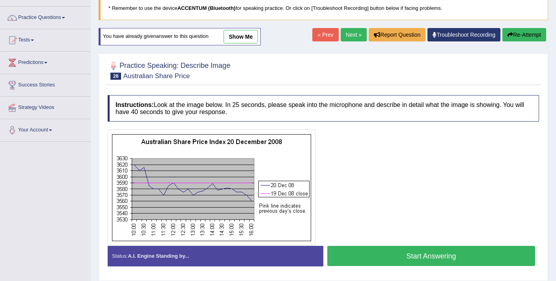
click at [401, 250] on button "Start Answering" at bounding box center [431, 256] width 208 height 20
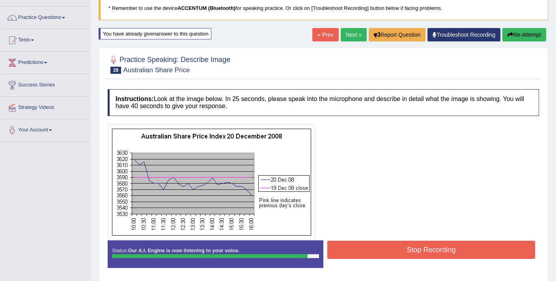
click at [392, 246] on button "Stop Recording" at bounding box center [431, 250] width 208 height 18
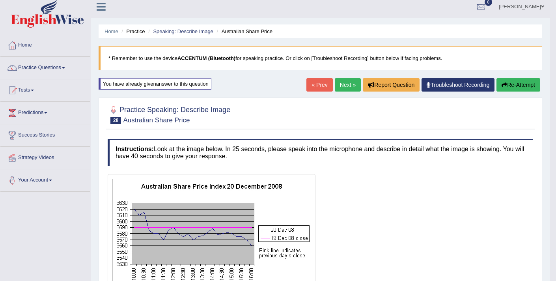
scroll to position [3, 0]
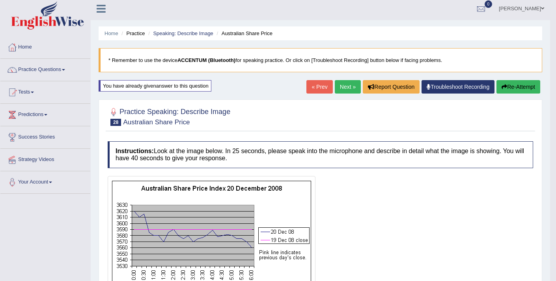
click at [520, 83] on button "Re-Attempt" at bounding box center [518, 86] width 44 height 13
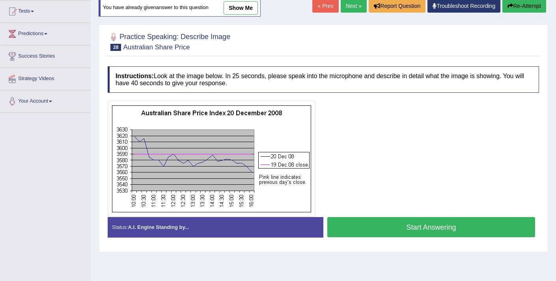
scroll to position [133, 0]
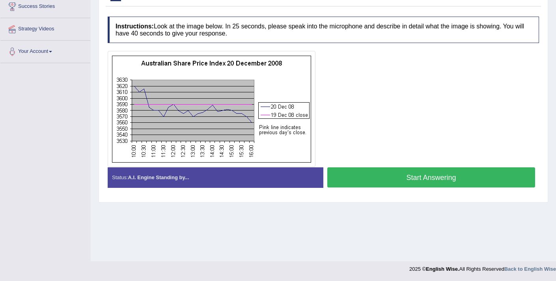
click at [372, 173] on button "Start Answering" at bounding box center [431, 177] width 208 height 20
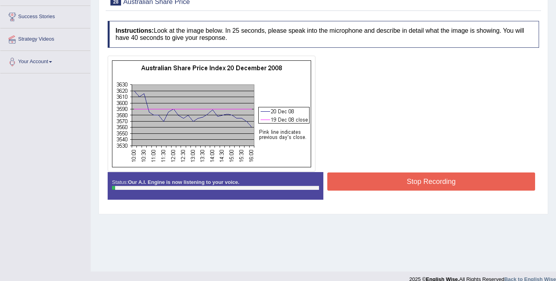
scroll to position [121, 0]
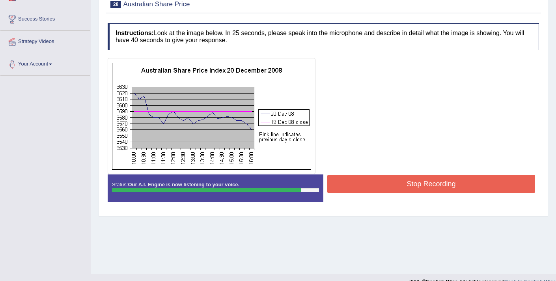
click at [388, 187] on button "Stop Recording" at bounding box center [431, 184] width 208 height 18
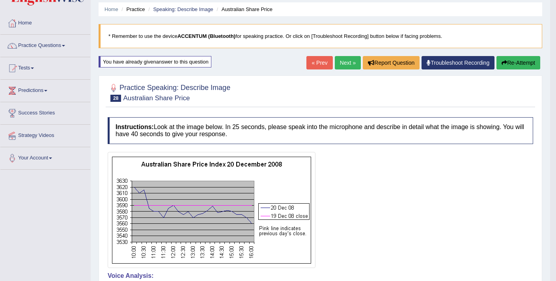
scroll to position [28, 0]
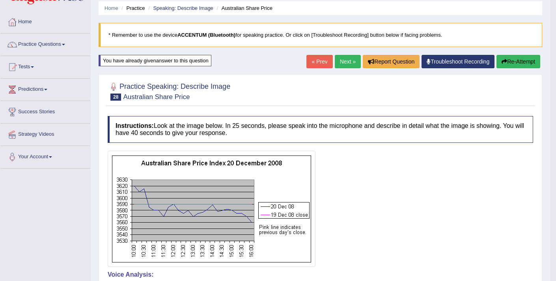
click at [342, 60] on link "Next »" at bounding box center [348, 61] width 26 height 13
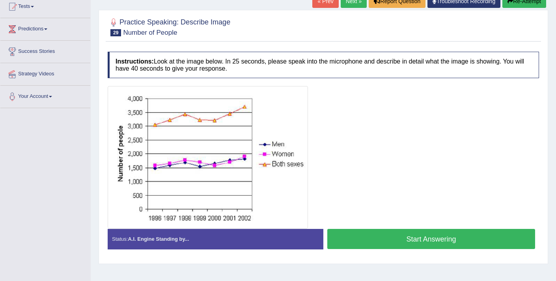
scroll to position [76, 0]
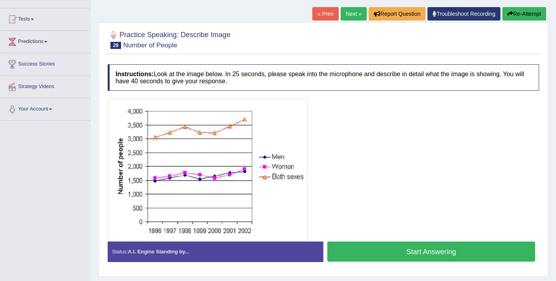
click at [384, 249] on button "Start Answering" at bounding box center [431, 251] width 208 height 20
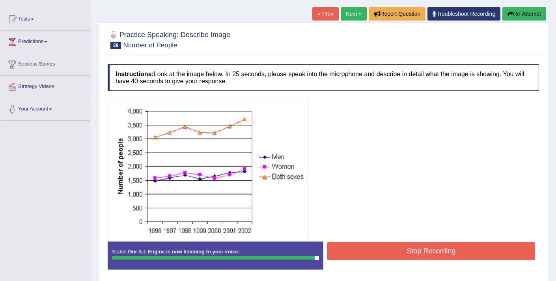
click at [435, 248] on button "Stop Recording" at bounding box center [431, 251] width 208 height 18
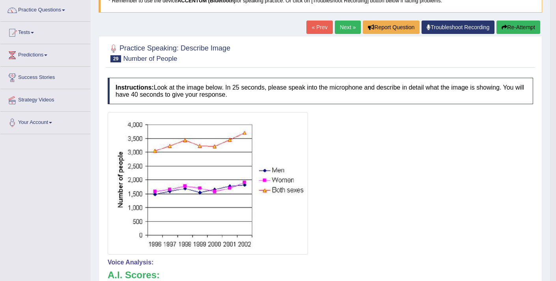
scroll to position [13, 0]
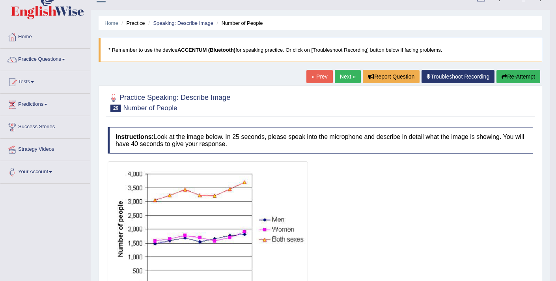
click at [521, 75] on button "Re-Attempt" at bounding box center [518, 76] width 44 height 13
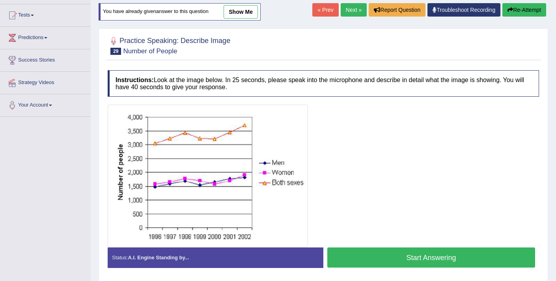
scroll to position [80, 0]
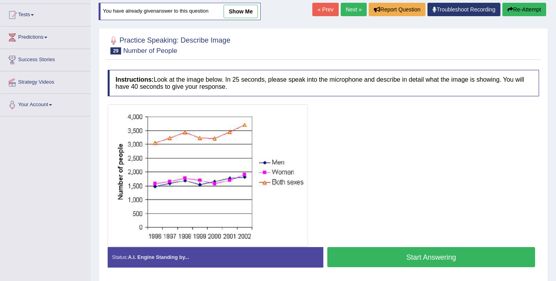
click at [398, 261] on button "Start Answering" at bounding box center [431, 257] width 208 height 20
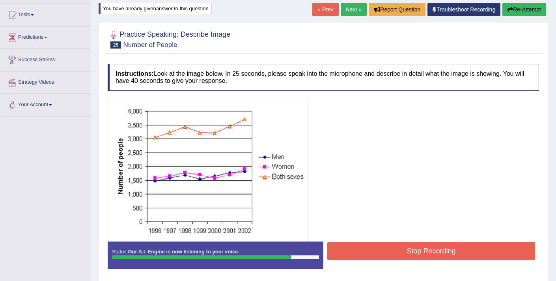
click at [438, 253] on button "Stop Recording" at bounding box center [431, 251] width 208 height 18
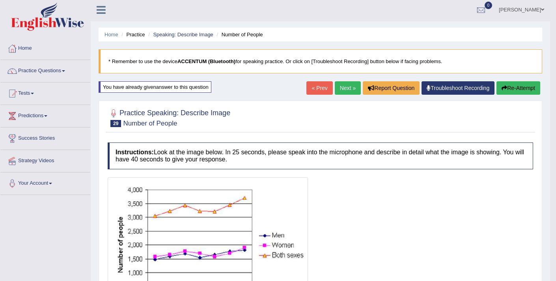
scroll to position [0, 0]
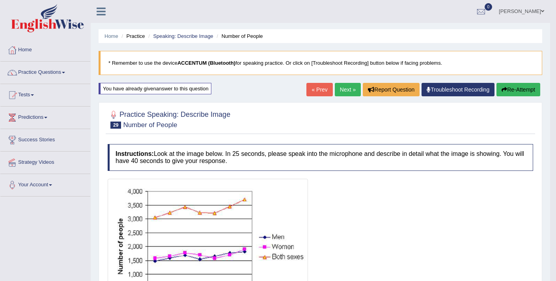
click at [341, 92] on link "Next »" at bounding box center [348, 89] width 26 height 13
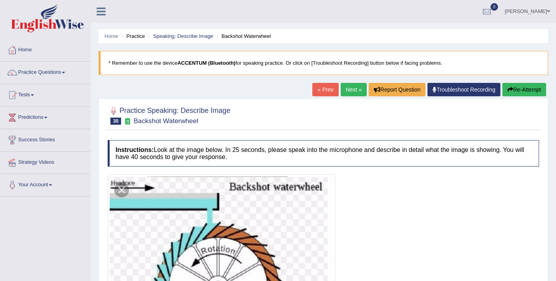
click at [346, 90] on link "Next »" at bounding box center [354, 89] width 26 height 13
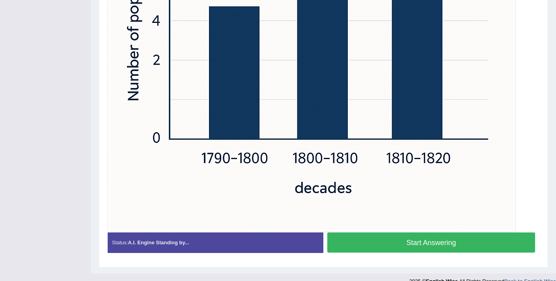
scroll to position [362, 0]
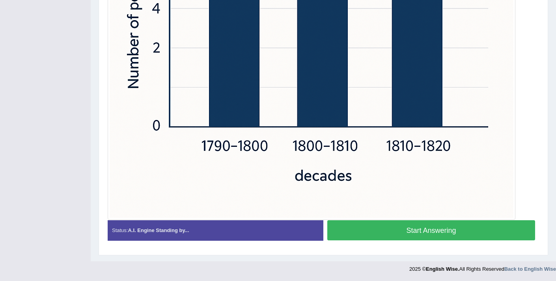
click at [379, 229] on button "Start Answering" at bounding box center [431, 230] width 208 height 20
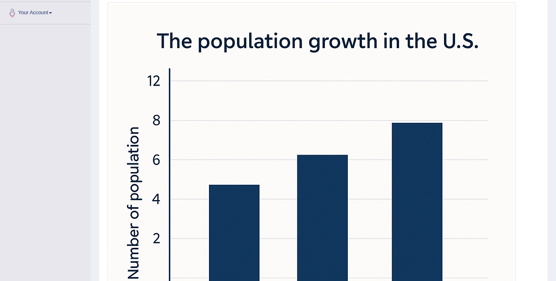
scroll to position [370, 0]
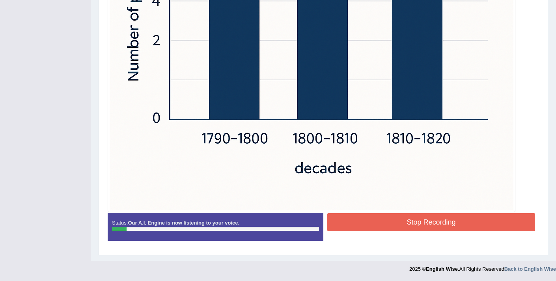
click at [364, 227] on button "Stop Recording" at bounding box center [431, 222] width 208 height 18
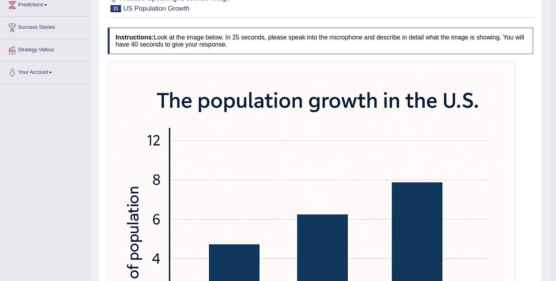
scroll to position [19, 0]
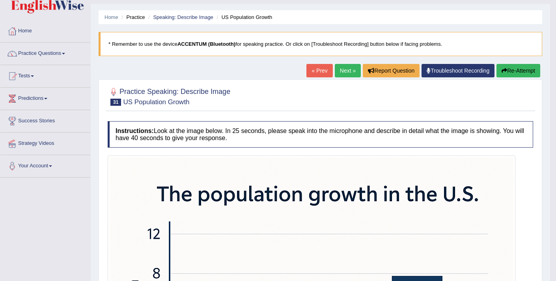
click at [509, 73] on button "Re-Attempt" at bounding box center [518, 70] width 44 height 13
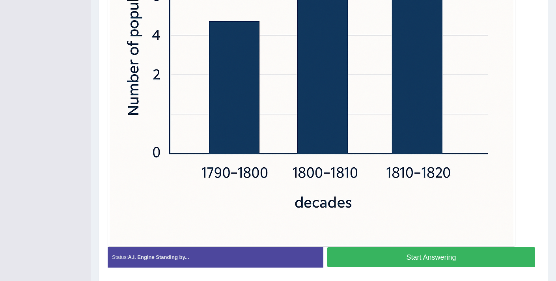
scroll to position [372, 0]
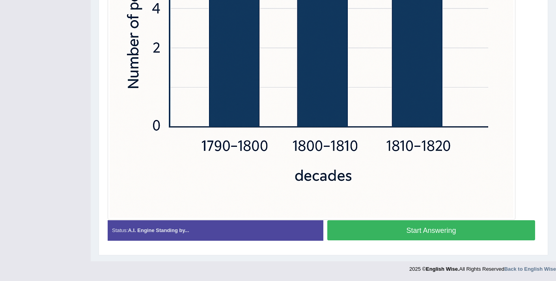
click at [359, 234] on button "Start Answering" at bounding box center [431, 230] width 208 height 20
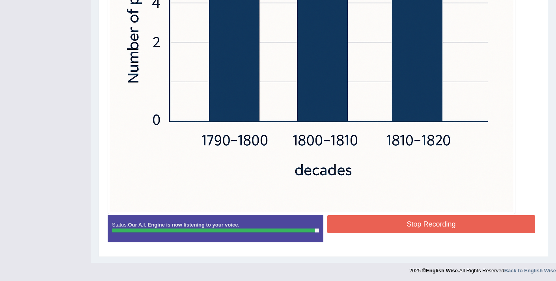
click at [401, 219] on button "Stop Recording" at bounding box center [431, 224] width 208 height 18
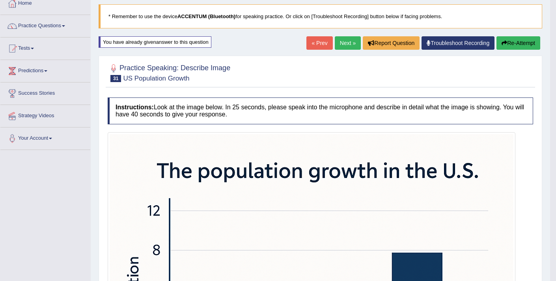
scroll to position [0, 0]
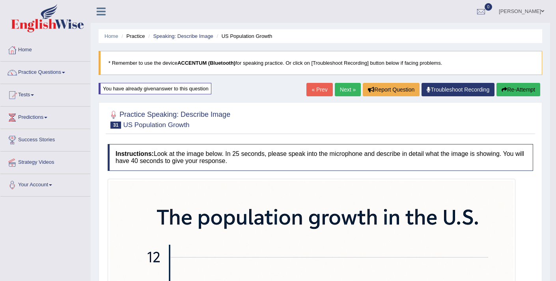
click at [523, 91] on button "Re-Attempt" at bounding box center [518, 89] width 44 height 13
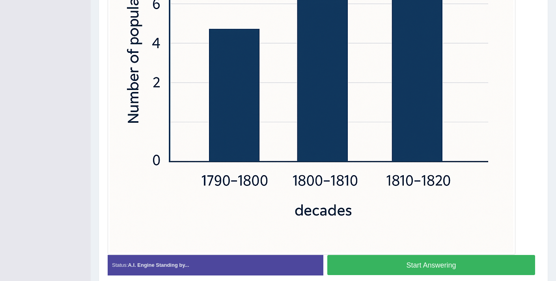
click at [411, 271] on button "Start Answering" at bounding box center [431, 265] width 208 height 20
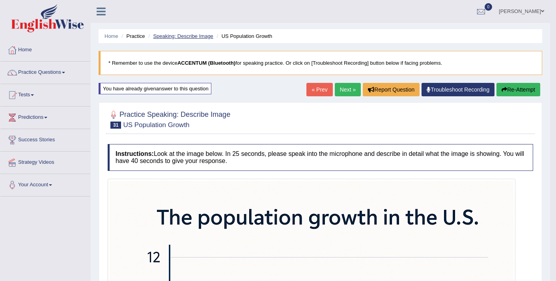
click at [172, 36] on link "Speaking: Describe Image" at bounding box center [183, 36] width 60 height 6
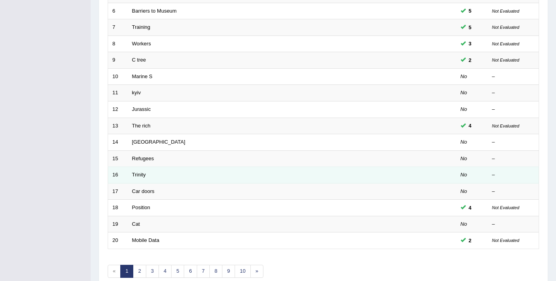
scroll to position [205, 0]
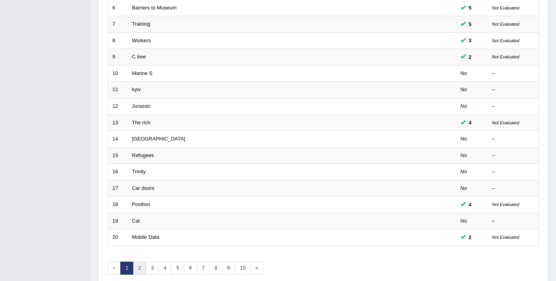
click at [140, 271] on link "2" at bounding box center [139, 267] width 13 height 13
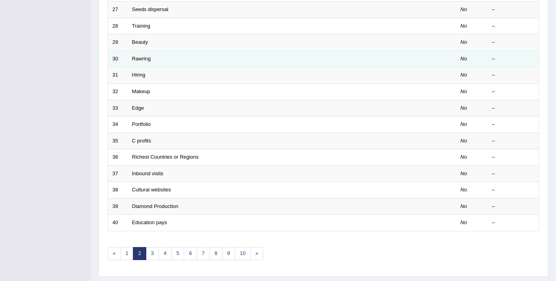
scroll to position [220, 0]
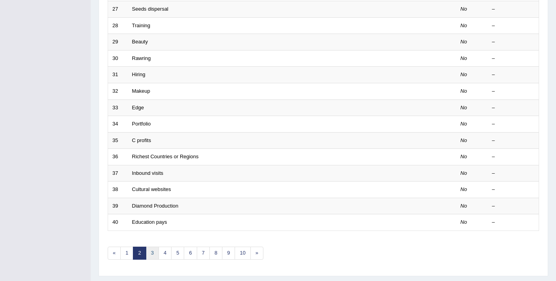
click at [153, 251] on link "3" at bounding box center [152, 252] width 13 height 13
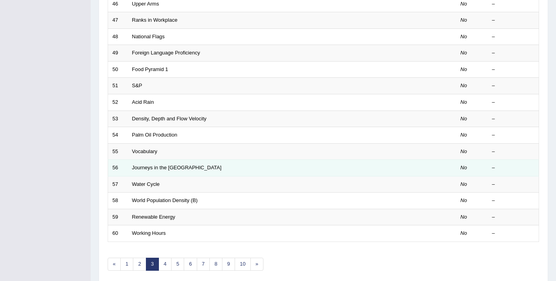
scroll to position [241, 0]
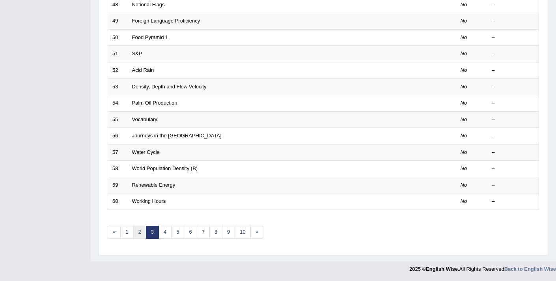
click at [140, 235] on link "2" at bounding box center [139, 232] width 13 height 13
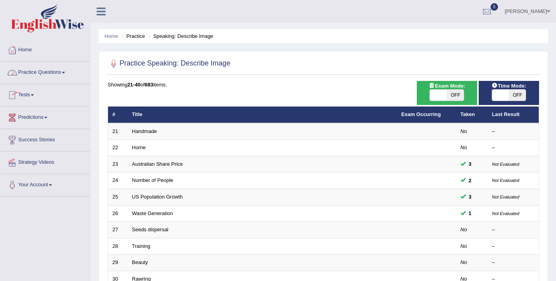
click at [37, 75] on link "Practice Questions" at bounding box center [45, 72] width 90 height 20
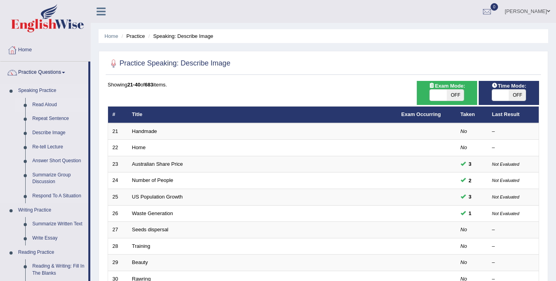
click at [46, 104] on link "Read Aloud" at bounding box center [59, 105] width 60 height 14
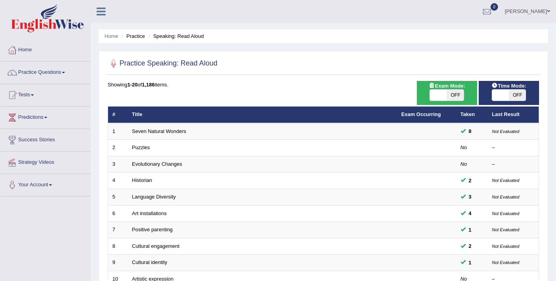
click at [435, 93] on span at bounding box center [438, 95] width 17 height 11
checkbox input "true"
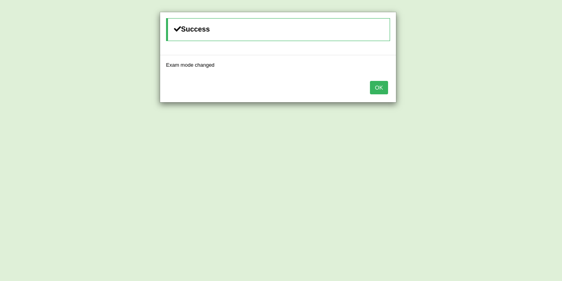
click at [381, 90] on button "OK" at bounding box center [379, 87] width 18 height 13
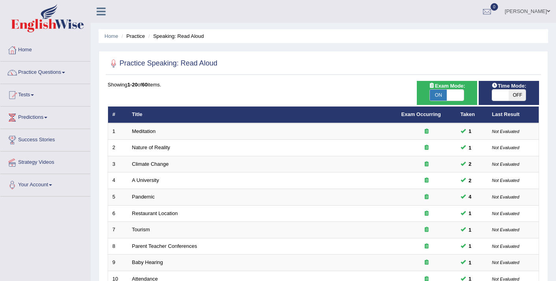
click at [495, 95] on span at bounding box center [500, 95] width 17 height 11
checkbox input "true"
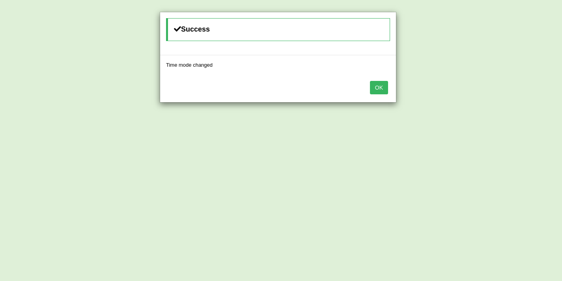
click at [377, 86] on button "OK" at bounding box center [379, 87] width 18 height 13
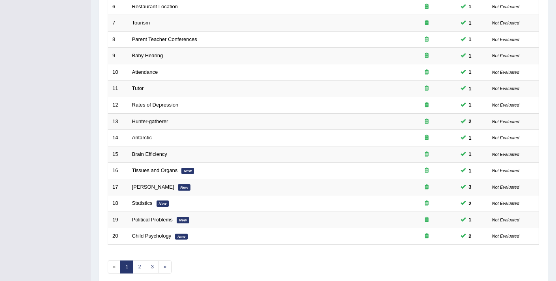
scroll to position [241, 0]
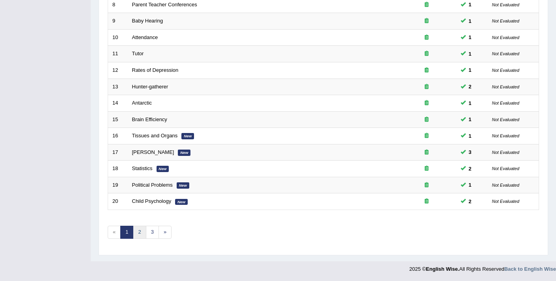
click at [139, 233] on link "2" at bounding box center [139, 232] width 13 height 13
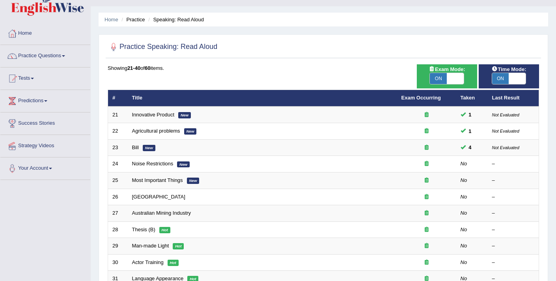
scroll to position [17, 0]
